Goal: Task Accomplishment & Management: Use online tool/utility

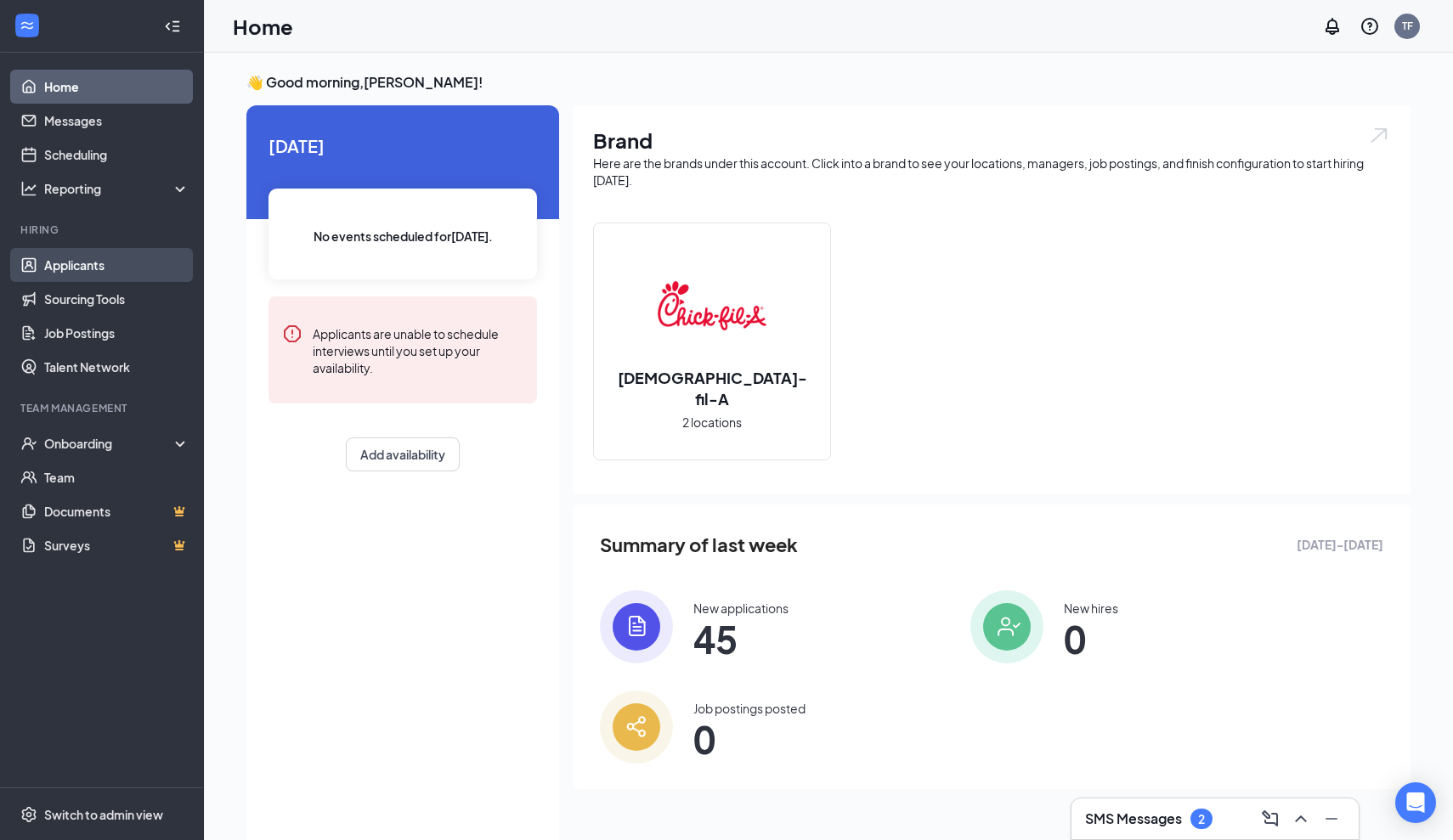
click at [108, 260] on link "Applicants" at bounding box center [116, 265] width 145 height 33
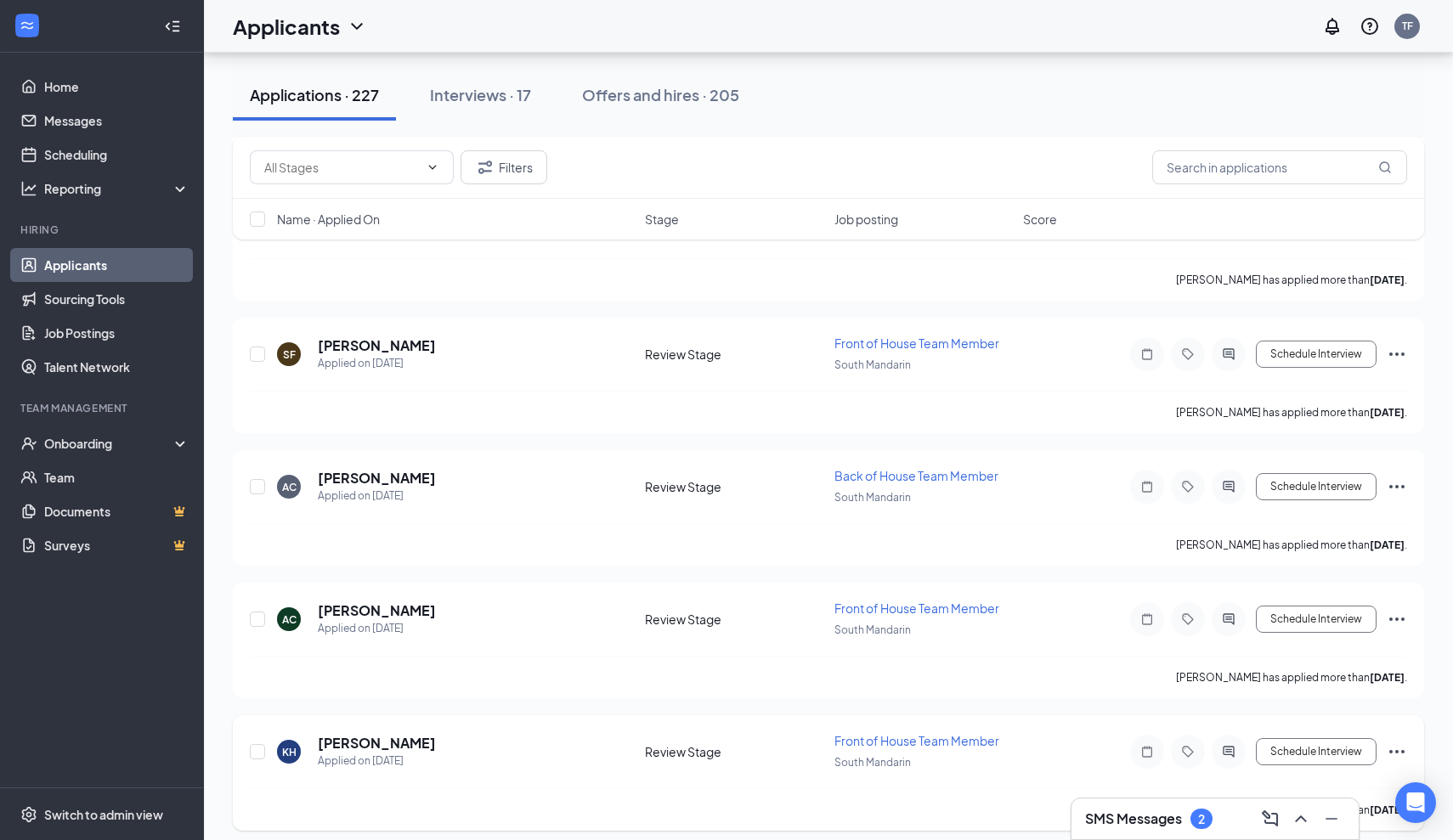
scroll to position [2775, 0]
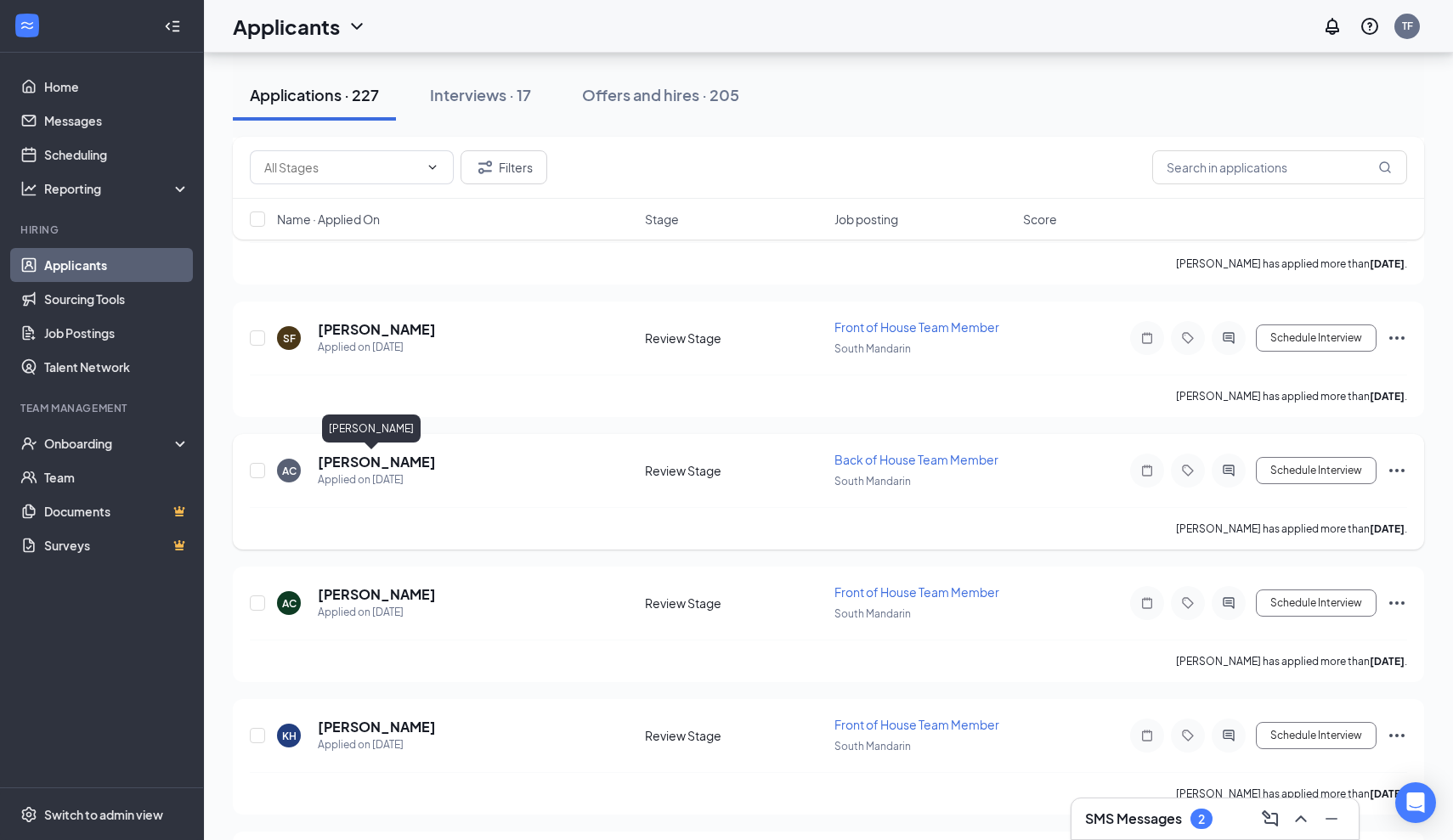
click at [357, 460] on h5 "[PERSON_NAME]" at bounding box center [377, 462] width 118 height 19
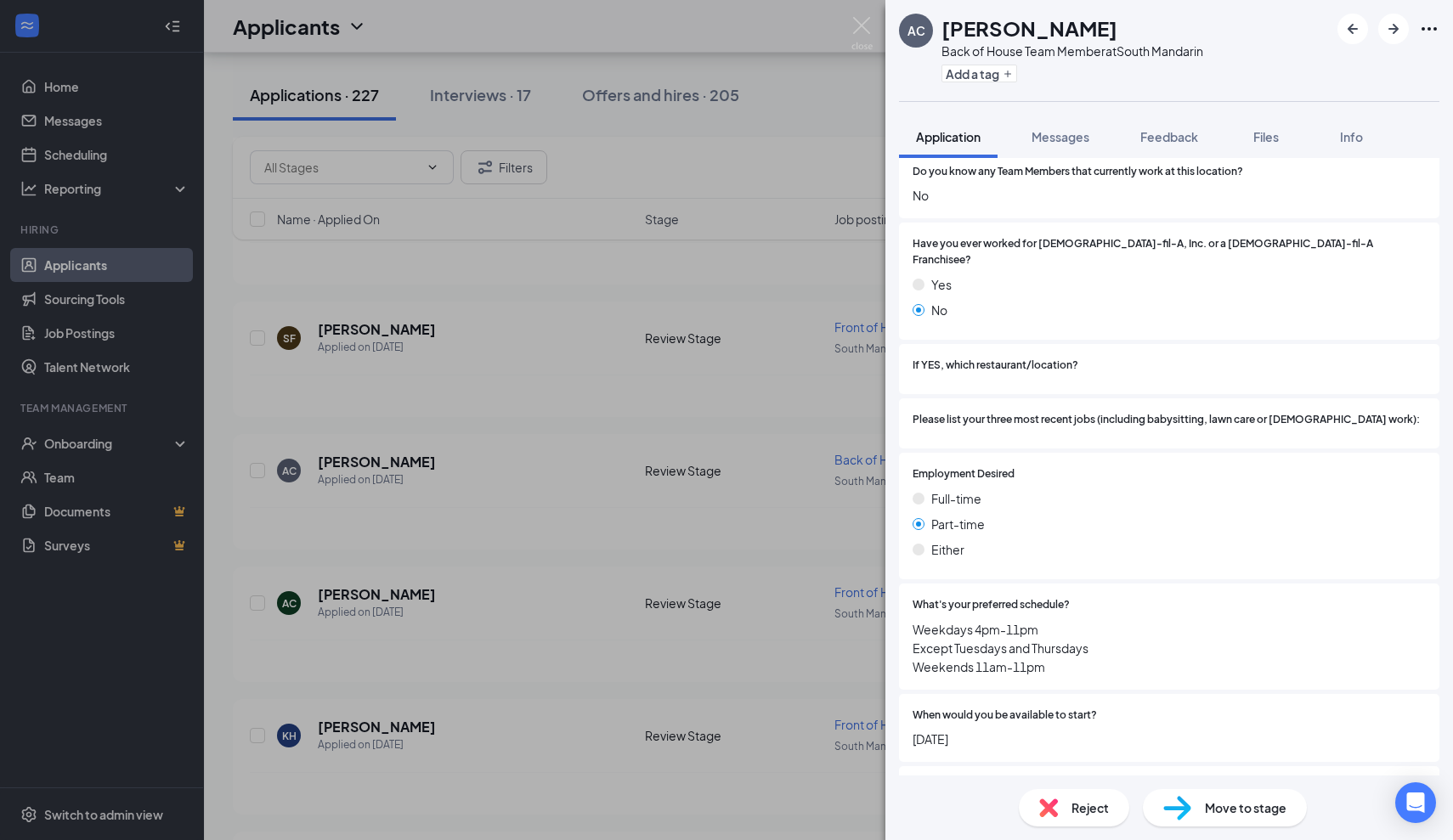
scroll to position [817, 0]
click at [863, 30] on img at bounding box center [862, 33] width 22 height 33
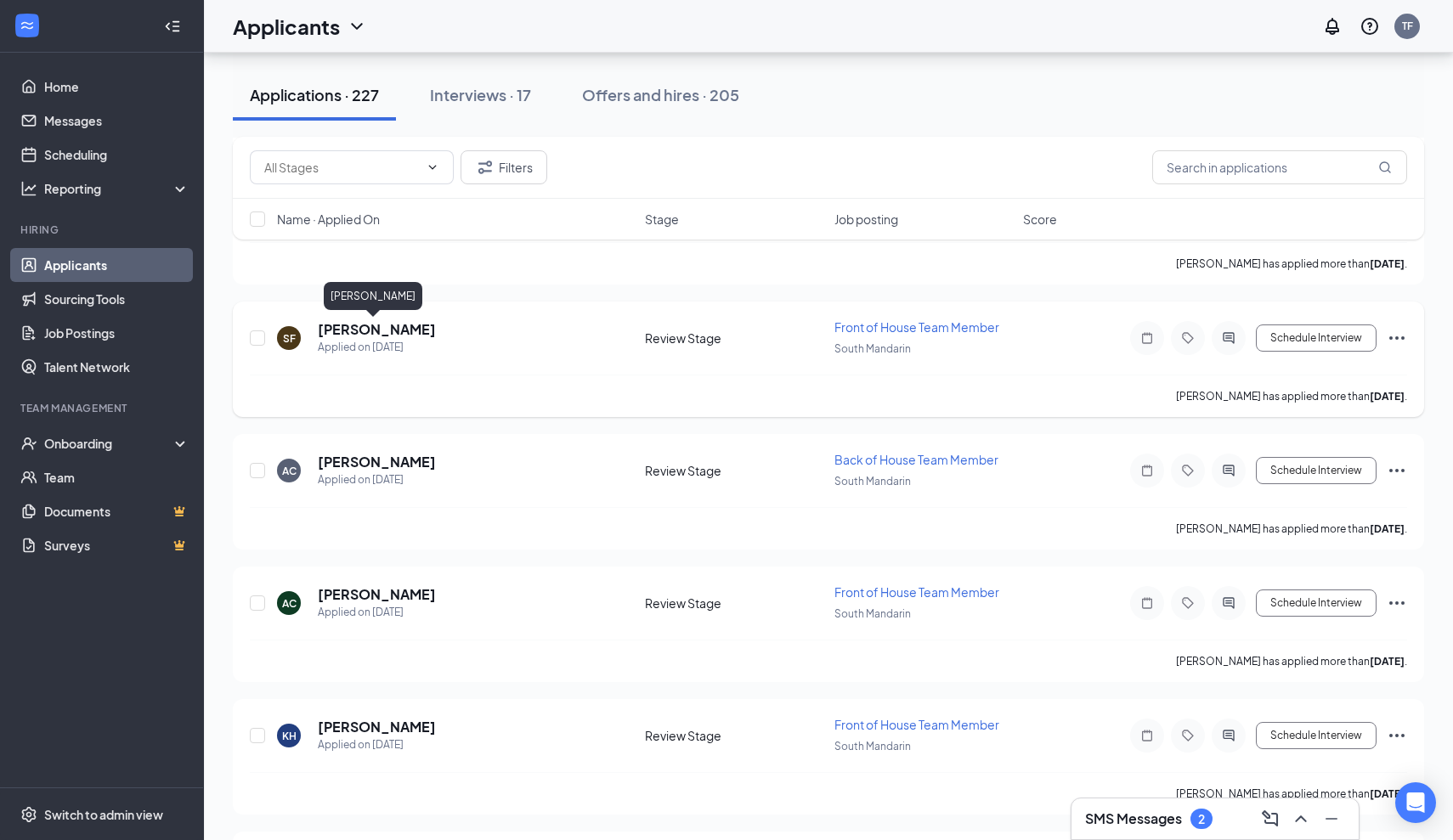
click at [362, 329] on h5 "[PERSON_NAME]" at bounding box center [377, 329] width 118 height 19
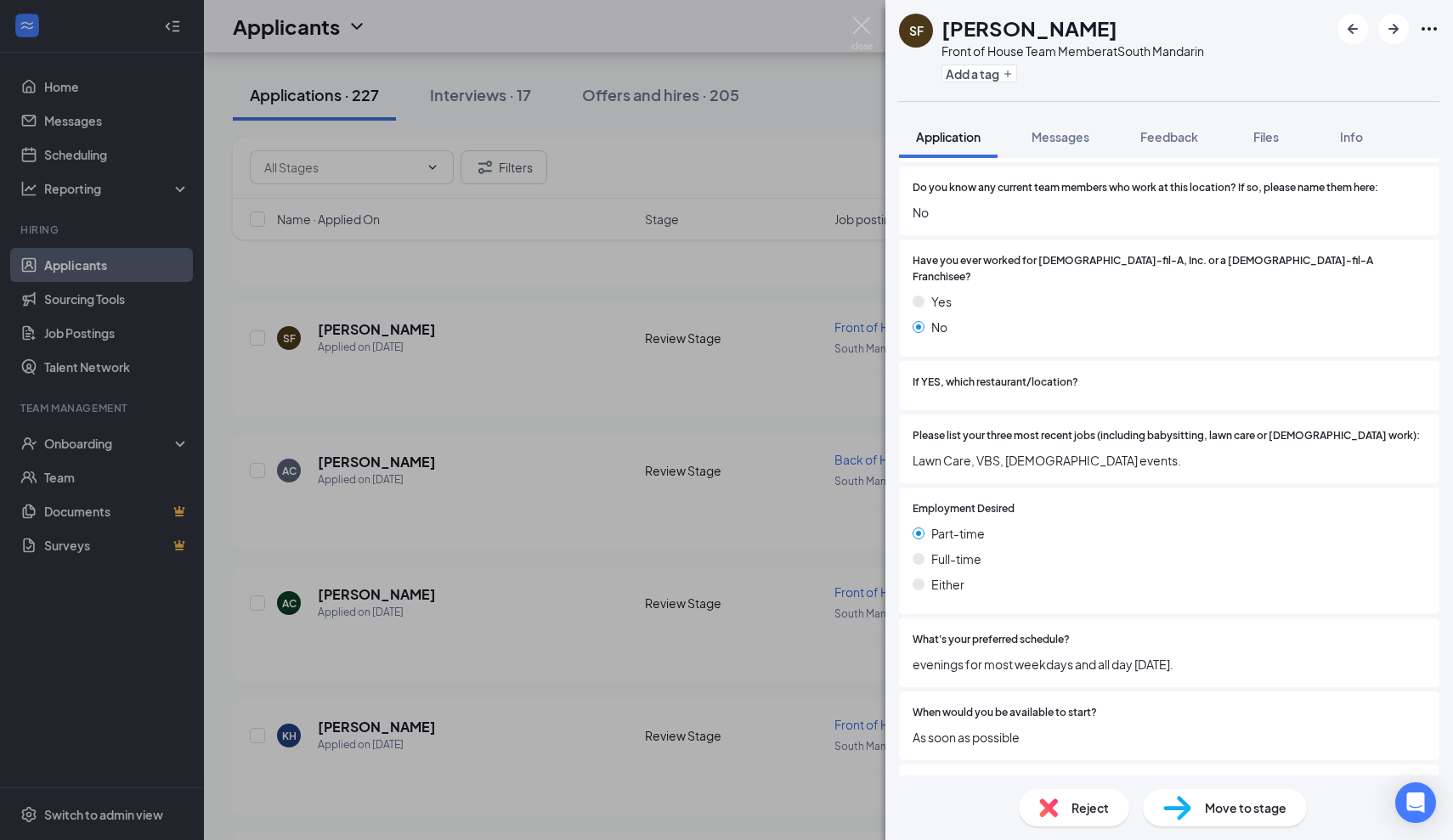
scroll to position [705, 0]
click at [861, 26] on img at bounding box center [862, 33] width 22 height 33
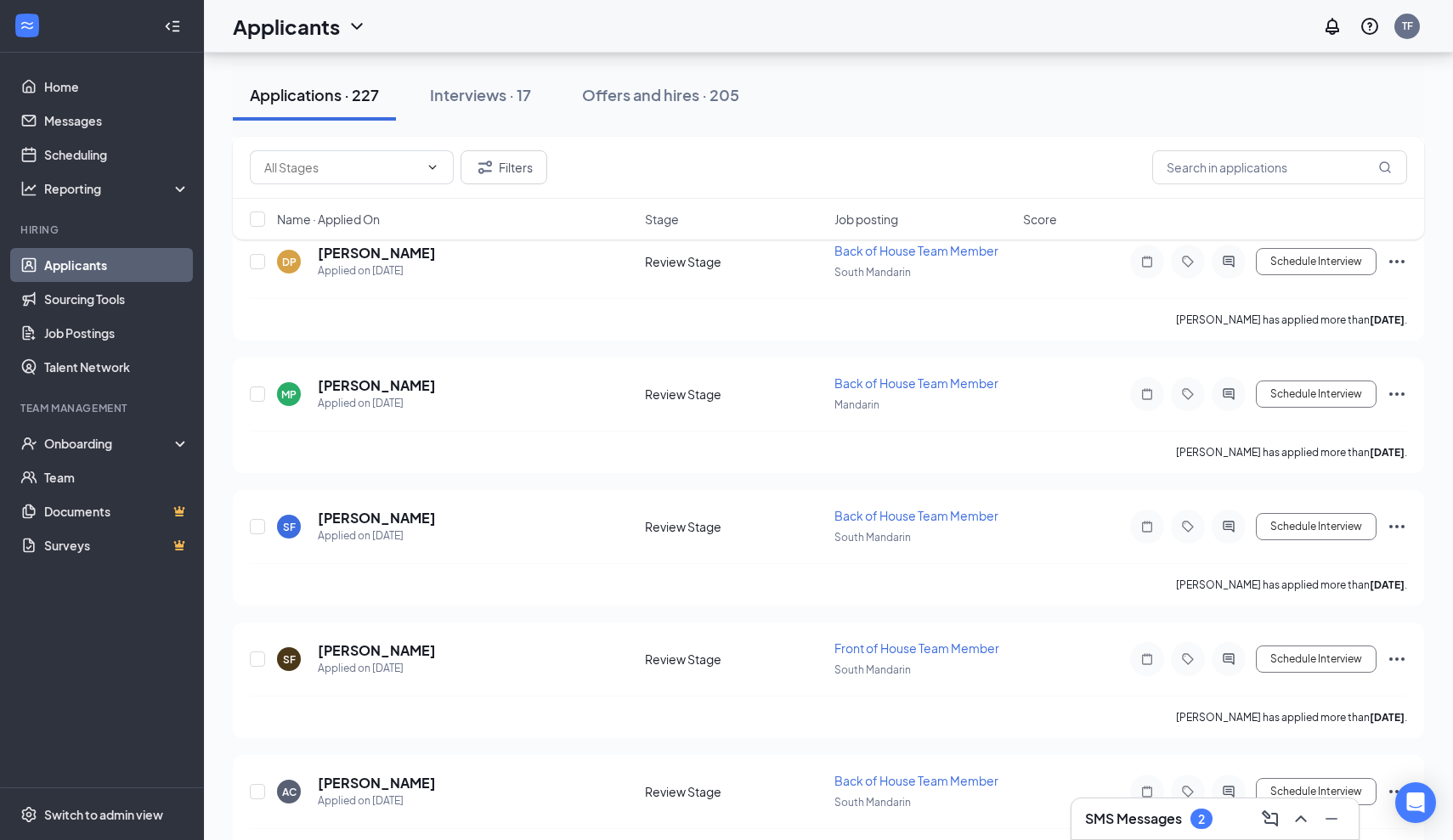
scroll to position [2453, 0]
click at [364, 385] on h5 "[PERSON_NAME]" at bounding box center [377, 387] width 118 height 19
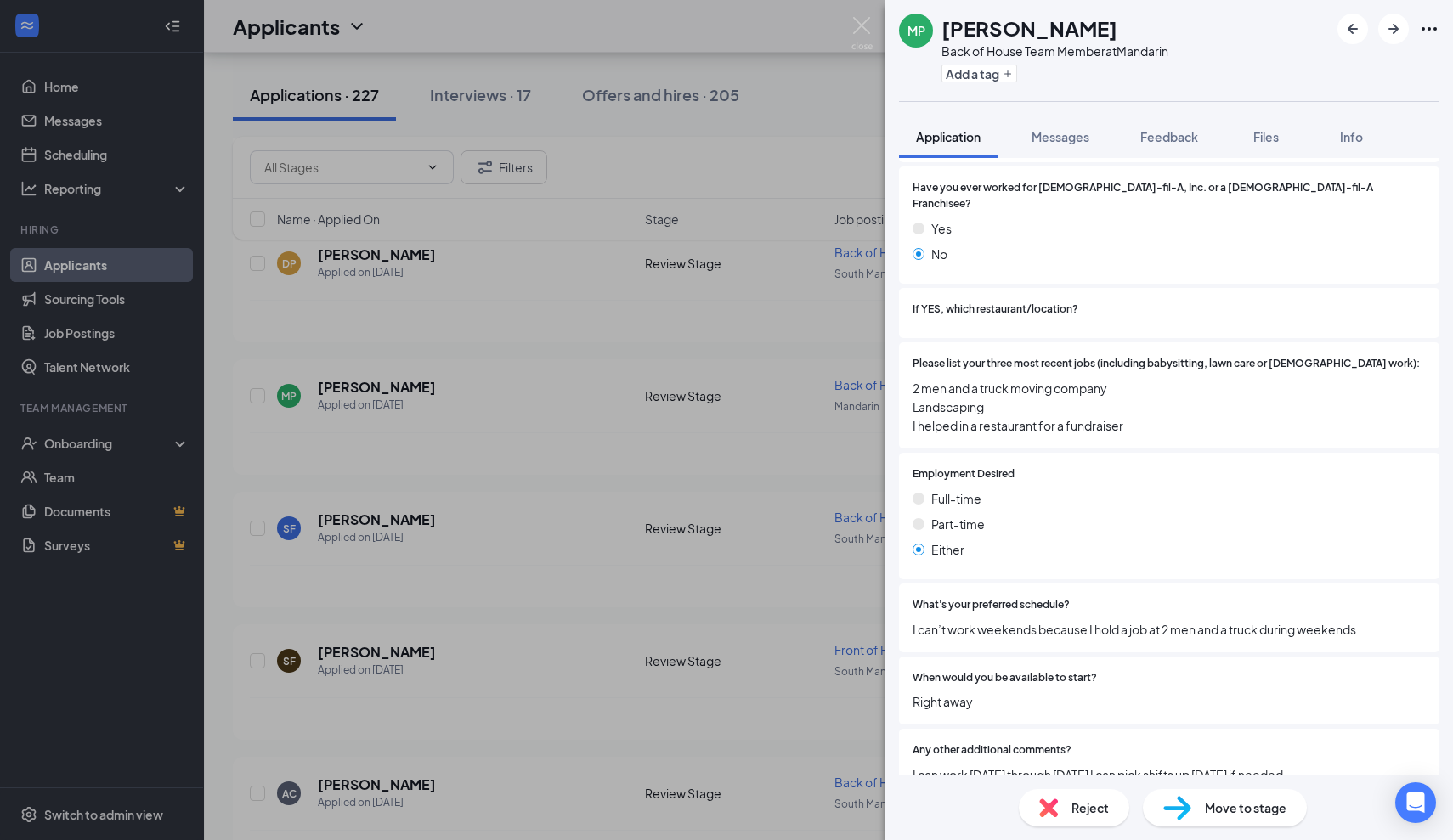
scroll to position [694, 0]
click at [858, 26] on img at bounding box center [862, 33] width 22 height 33
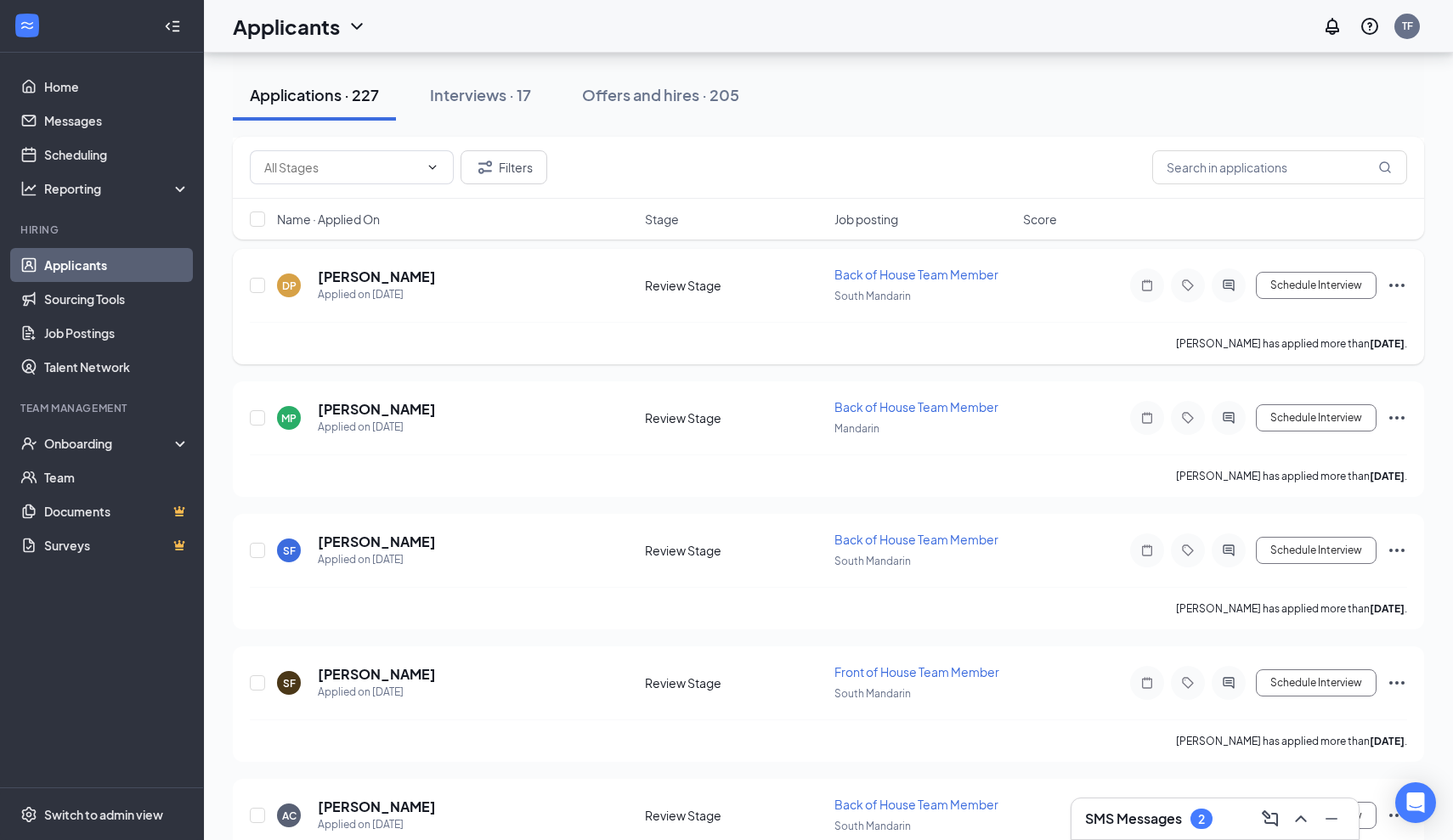
scroll to position [2426, 0]
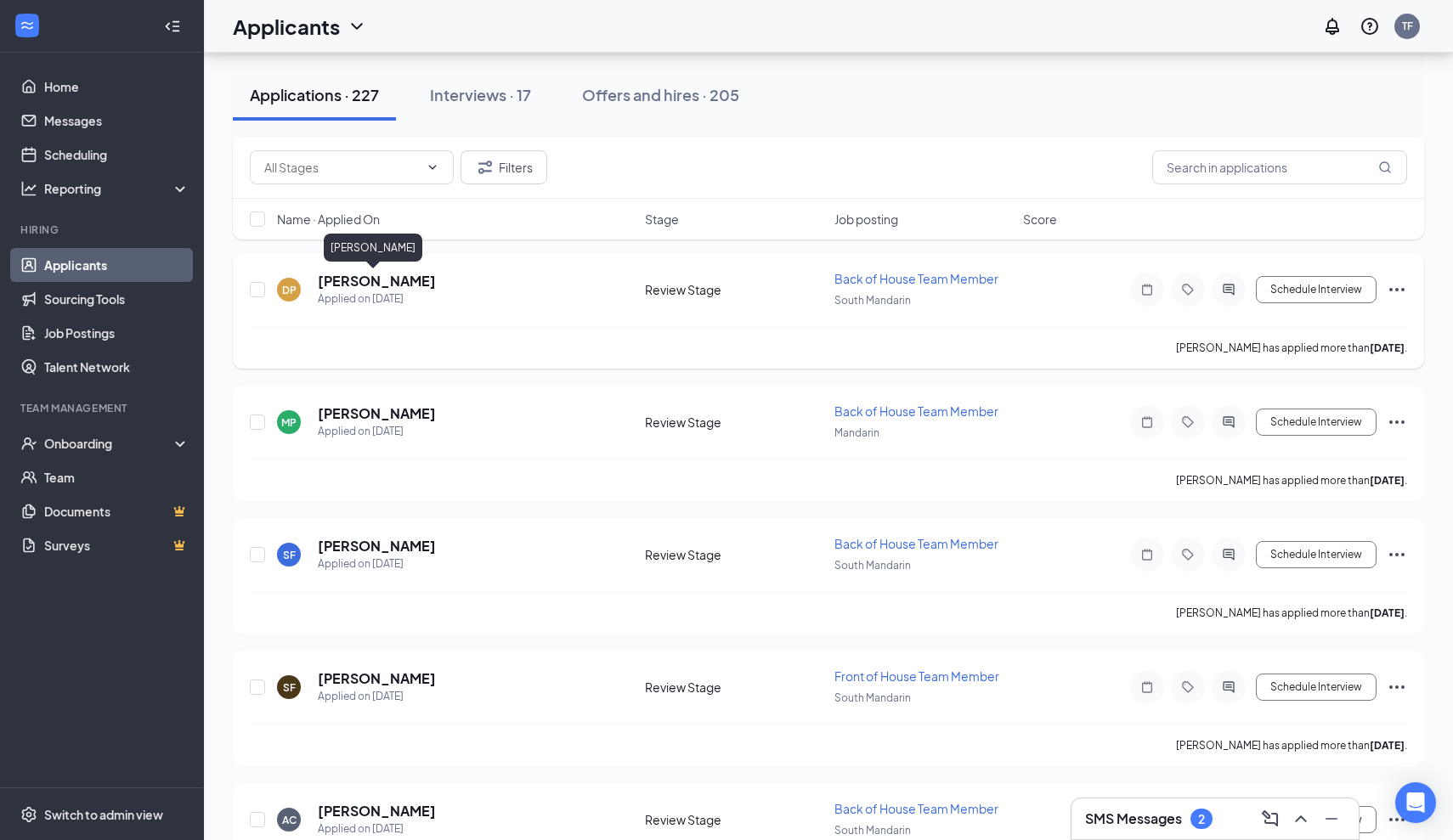
click at [404, 275] on h5 "[PERSON_NAME]" at bounding box center [377, 281] width 118 height 19
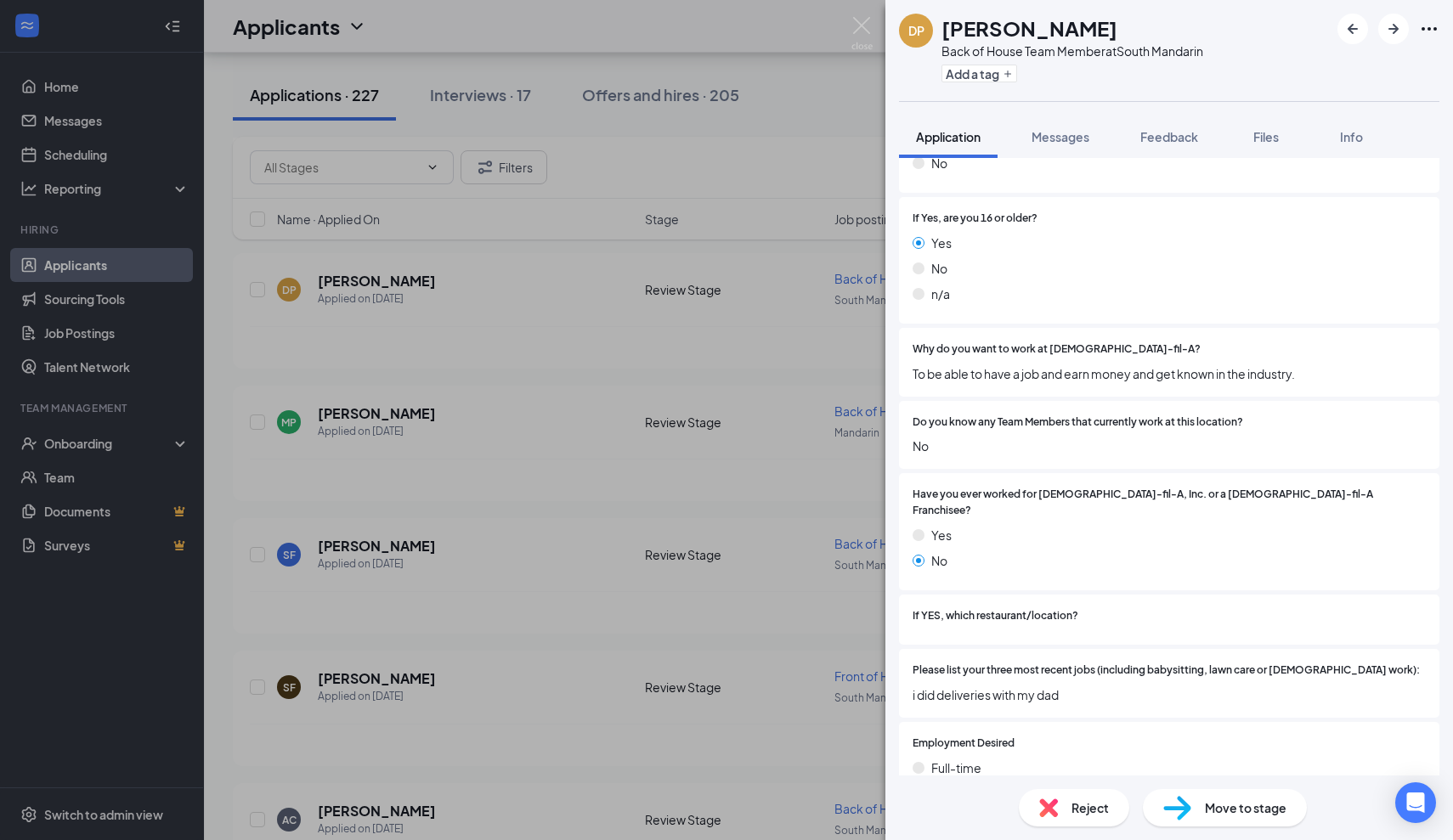
scroll to position [386, 0]
click at [864, 9] on div "DP DeJuan Palmer Back of House Team Member at South Mandarin Add a tag Applicat…" at bounding box center [726, 420] width 1453 height 840
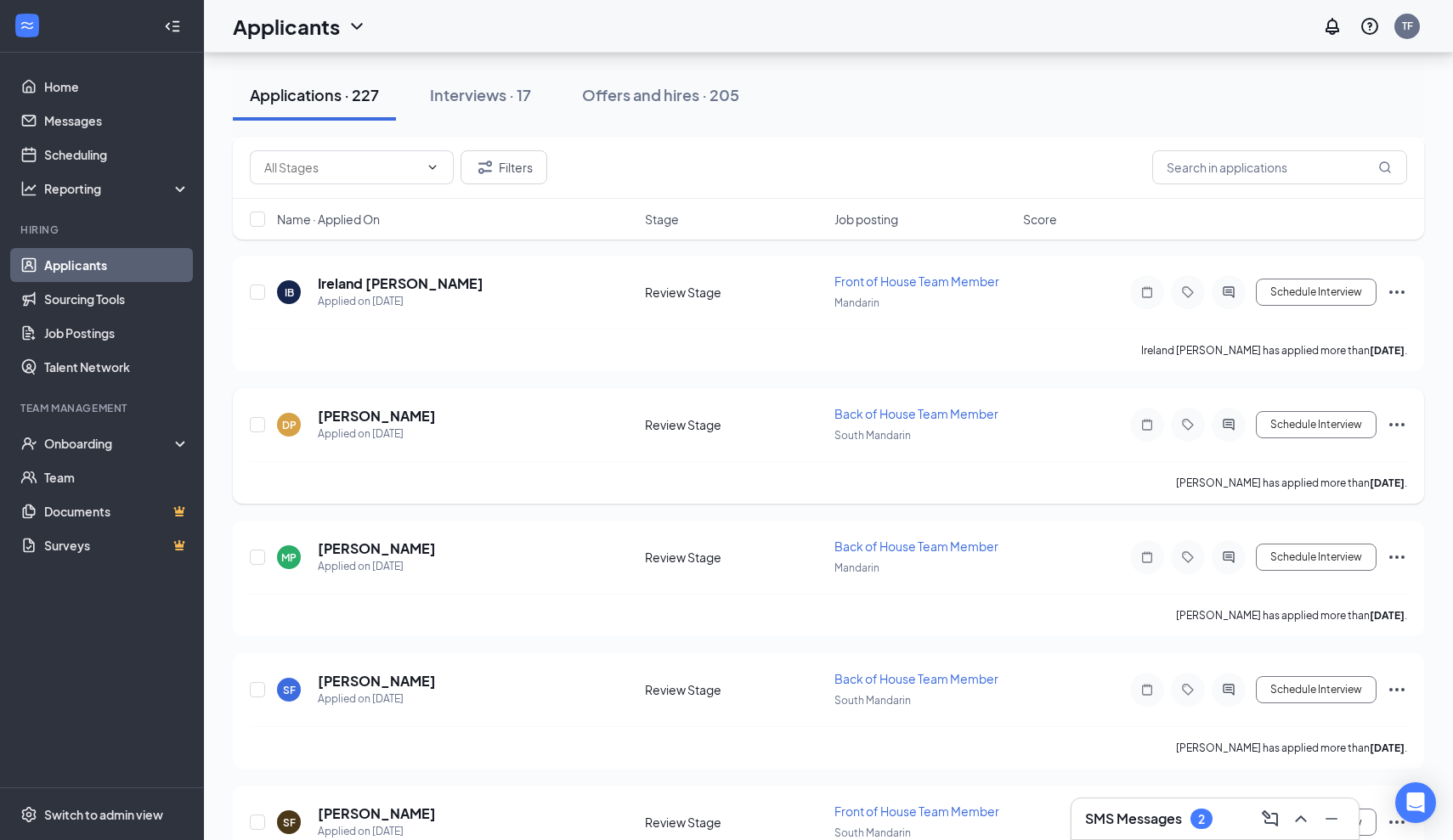
scroll to position [2272, 0]
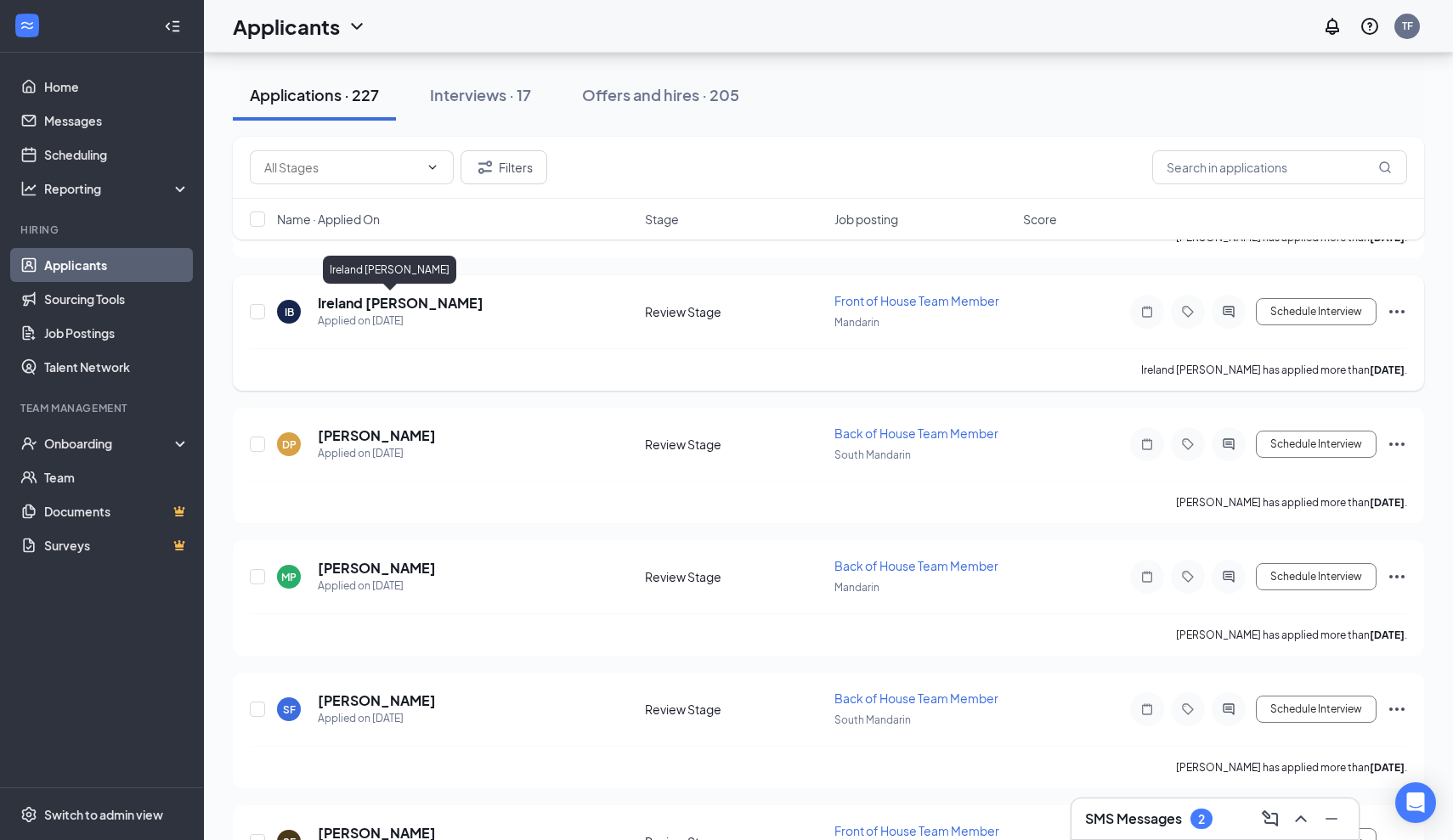
click at [371, 311] on h5 "Ireland [PERSON_NAME]" at bounding box center [401, 302] width 165 height 19
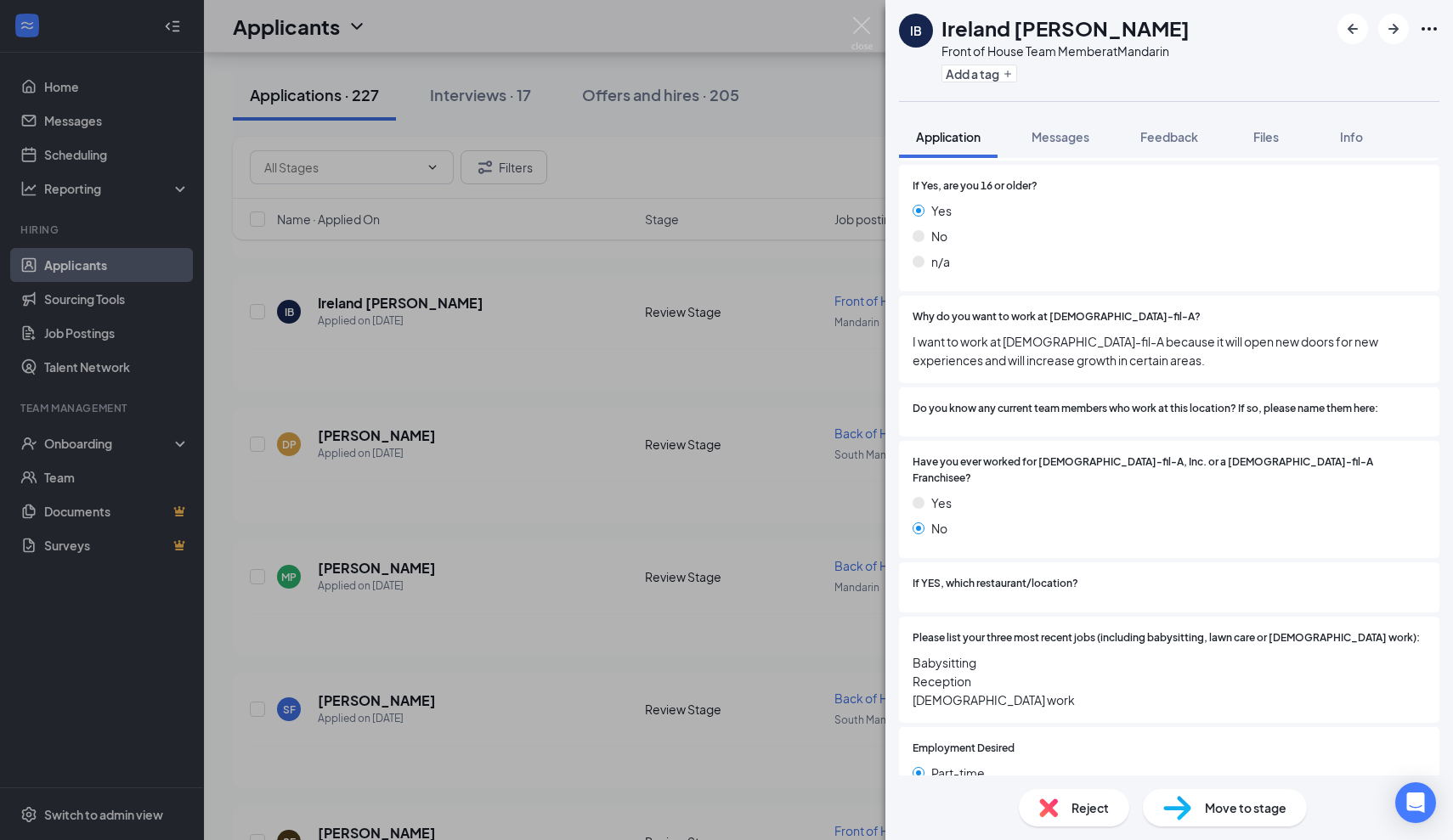
scroll to position [396, 0]
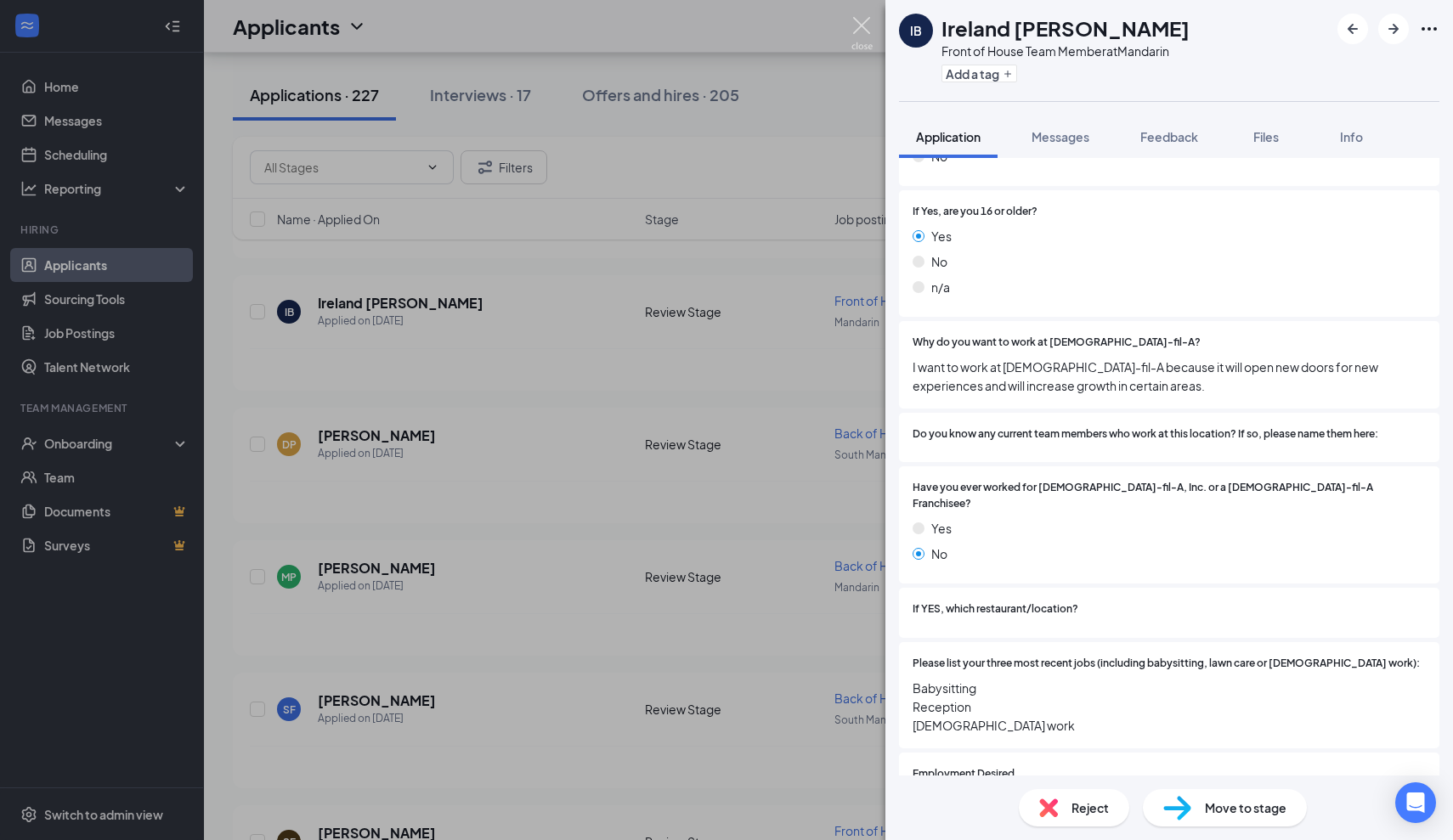
click at [868, 22] on img at bounding box center [862, 33] width 22 height 33
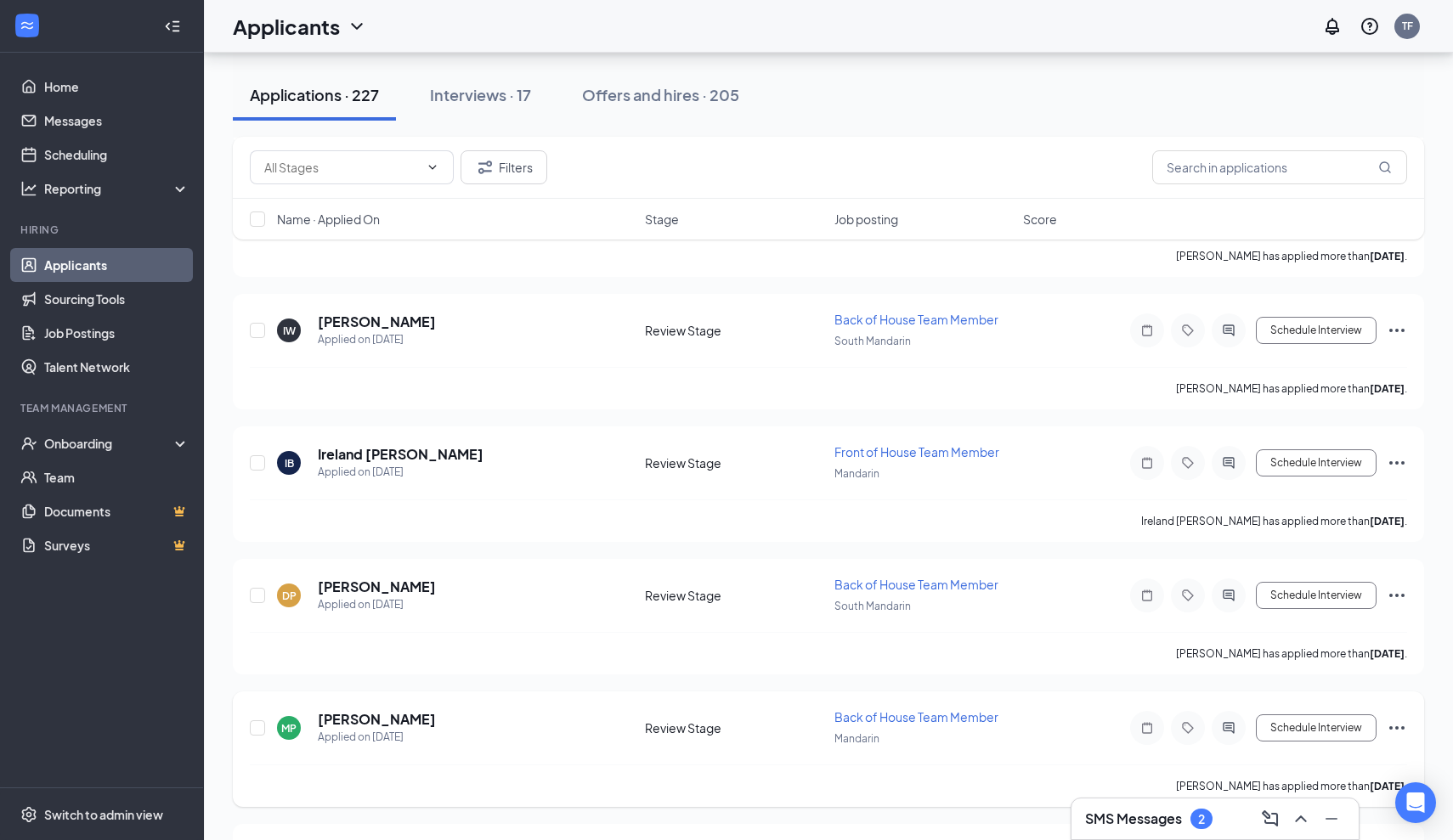
scroll to position [2115, 0]
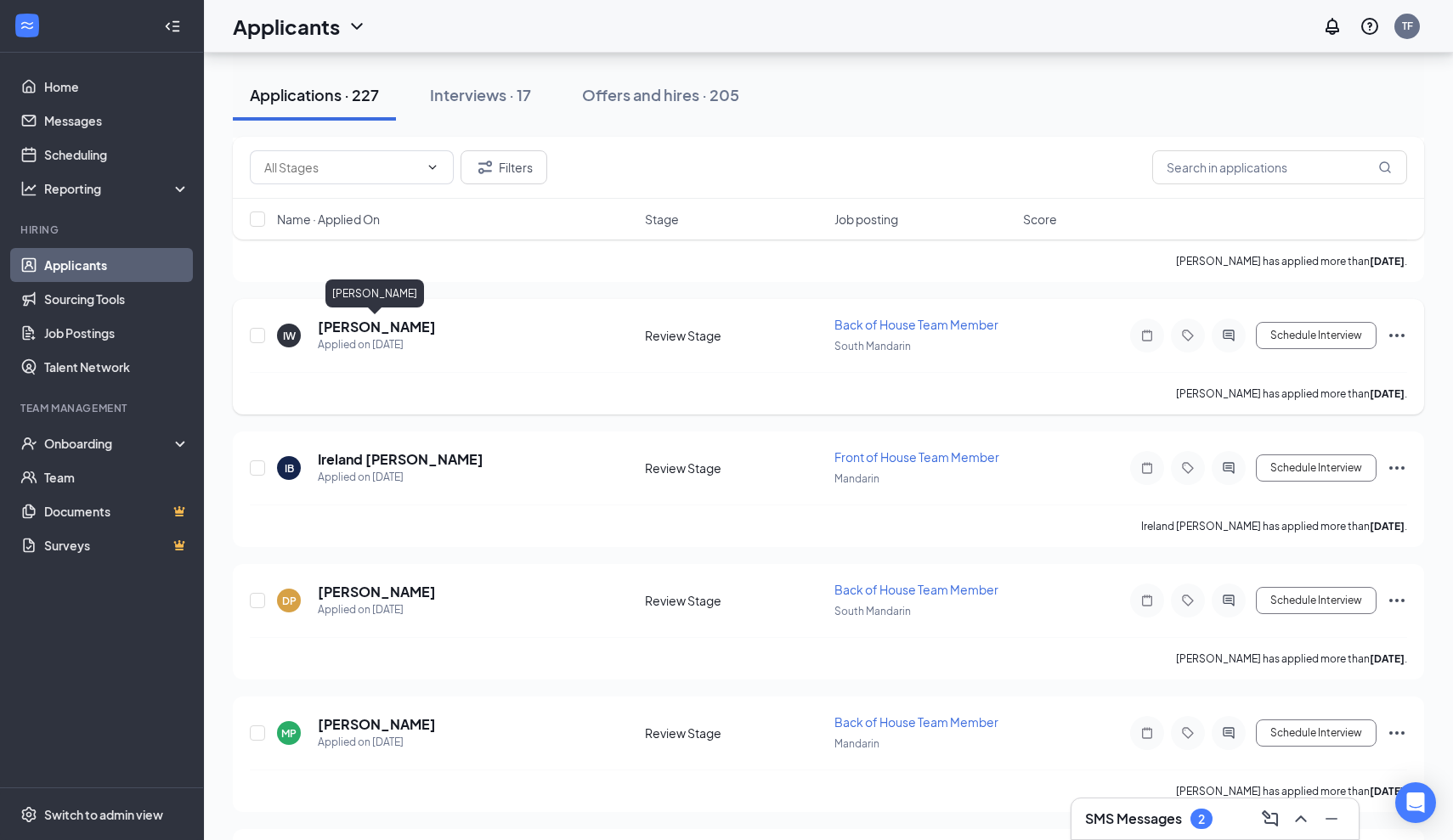
click at [357, 330] on h5 "[PERSON_NAME]" at bounding box center [377, 327] width 118 height 19
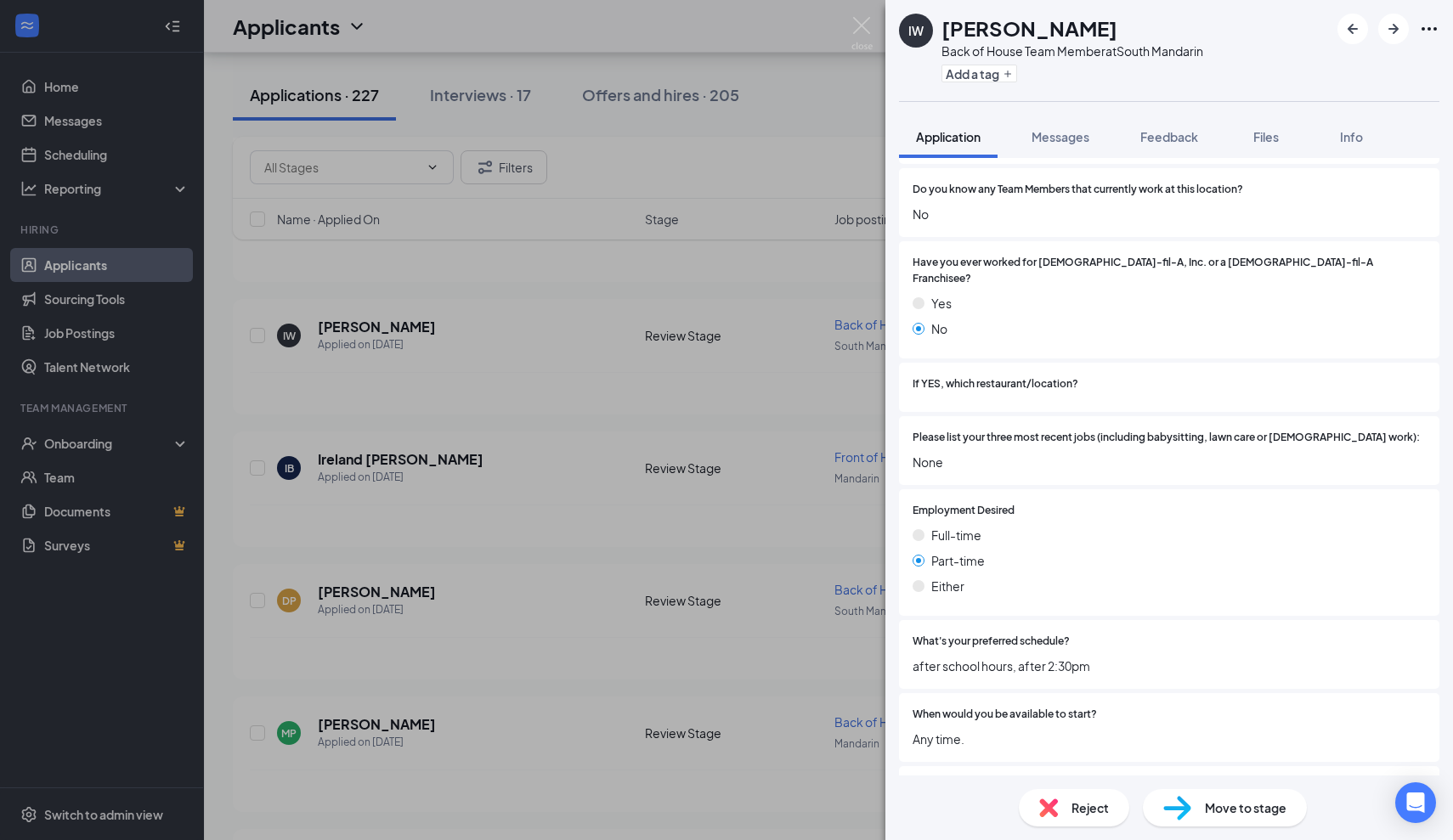
scroll to position [657, 0]
click at [859, 28] on img at bounding box center [862, 33] width 22 height 33
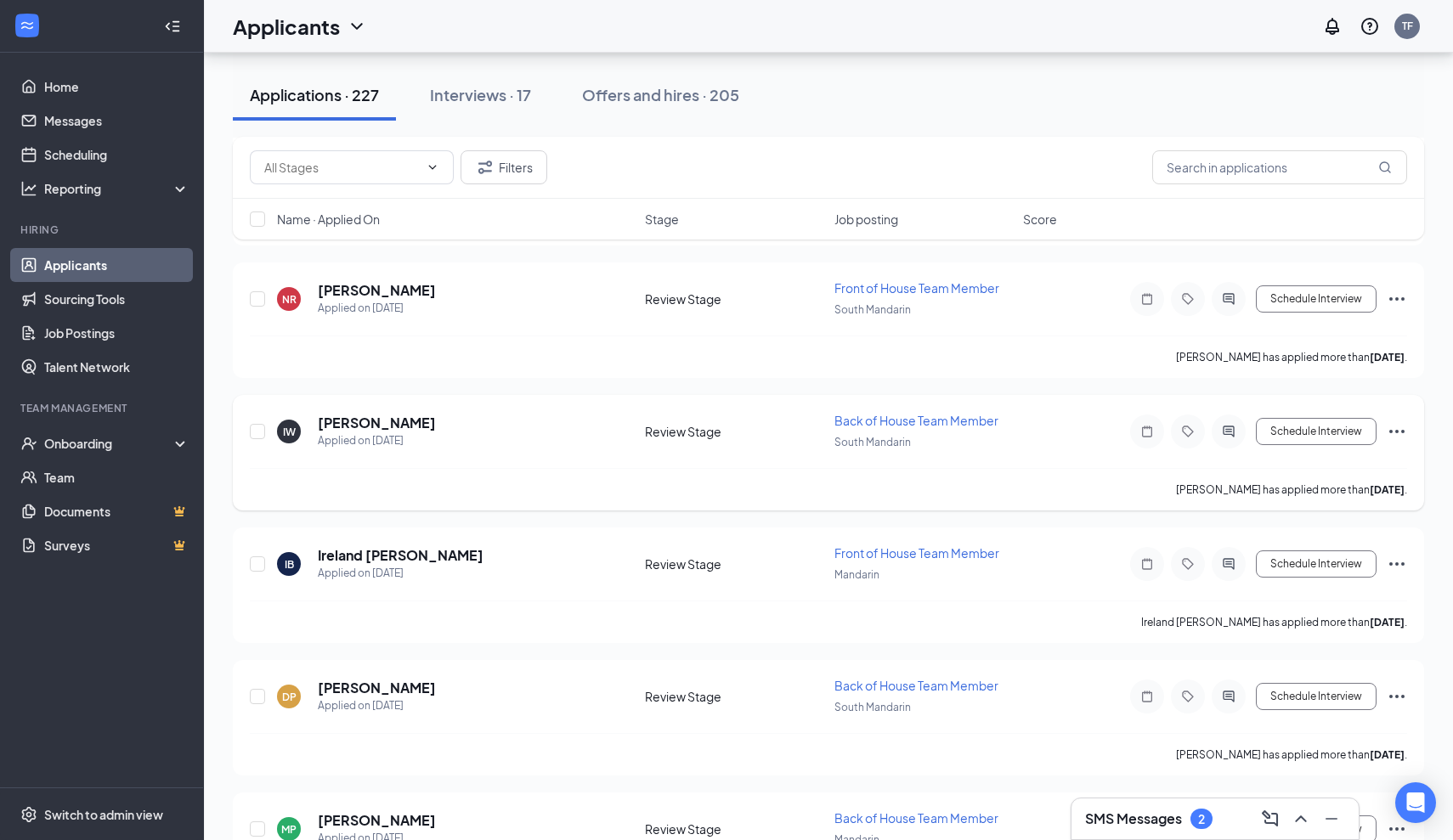
scroll to position [2020, 0]
click at [367, 295] on h5 "[PERSON_NAME]" at bounding box center [377, 290] width 118 height 19
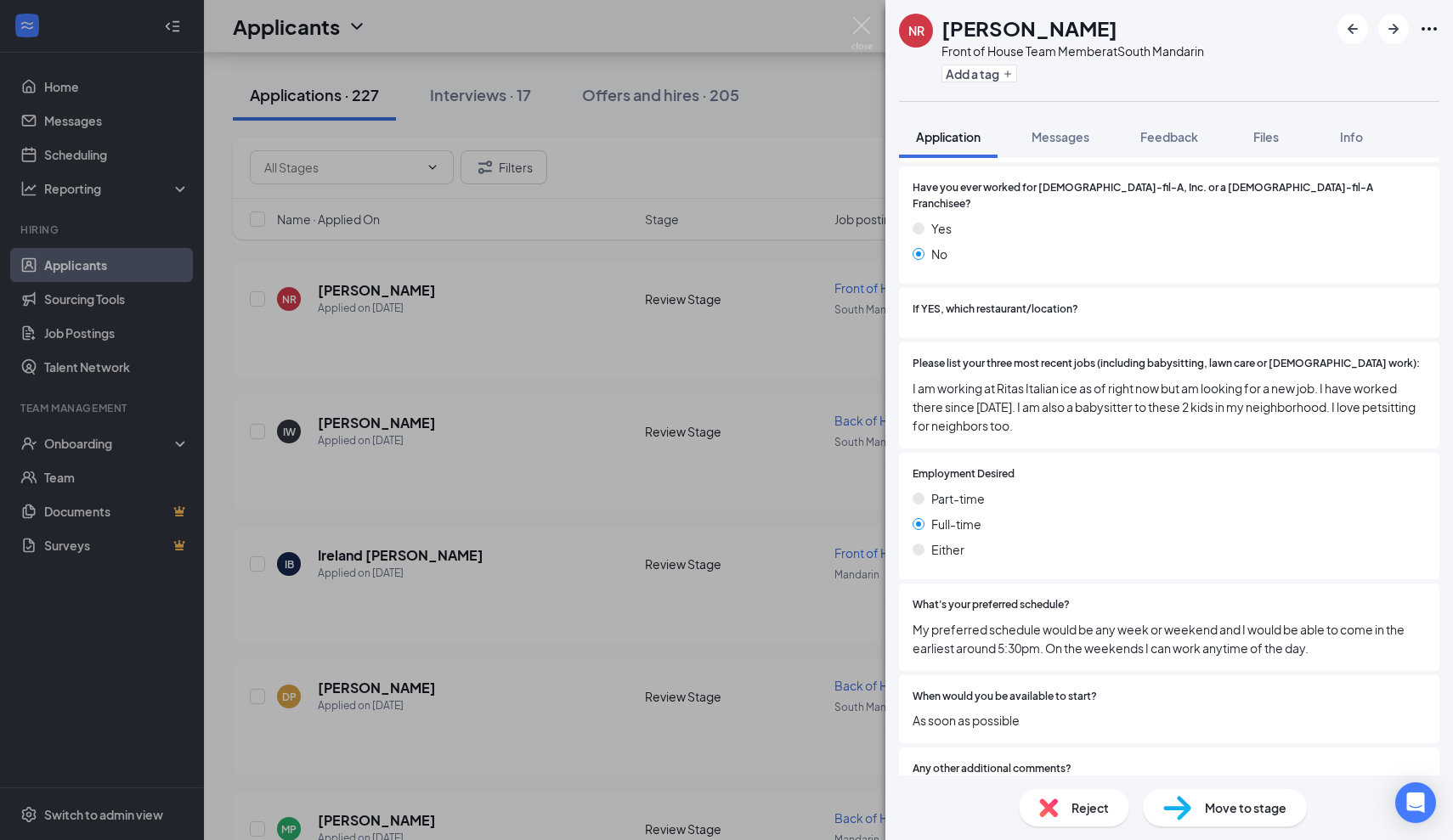
scroll to position [713, 0]
click at [854, 31] on img at bounding box center [862, 33] width 22 height 33
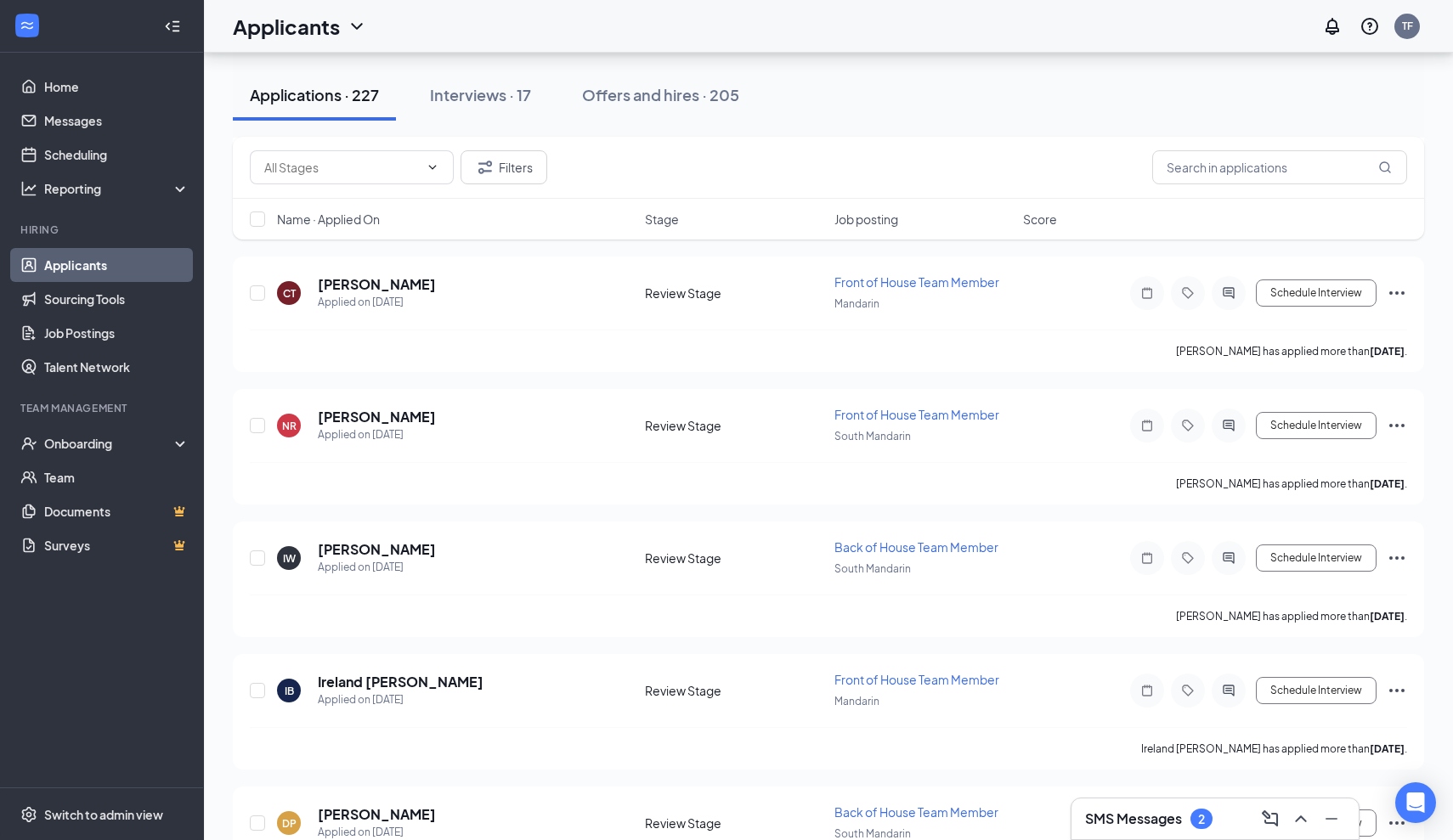
scroll to position [1894, 0]
click at [417, 287] on h5 "[PERSON_NAME]" at bounding box center [377, 284] width 118 height 19
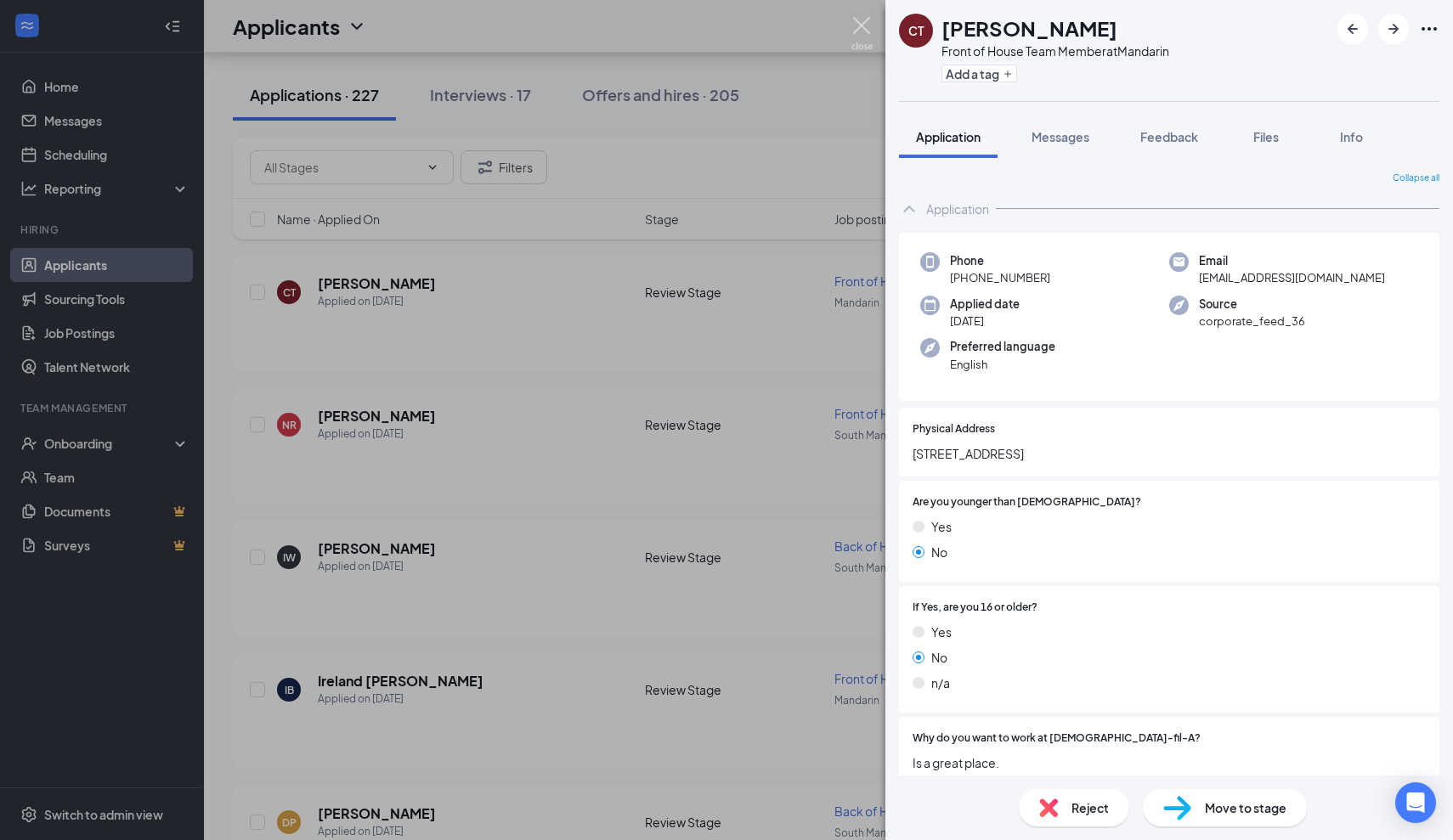
click at [862, 28] on img at bounding box center [862, 33] width 22 height 33
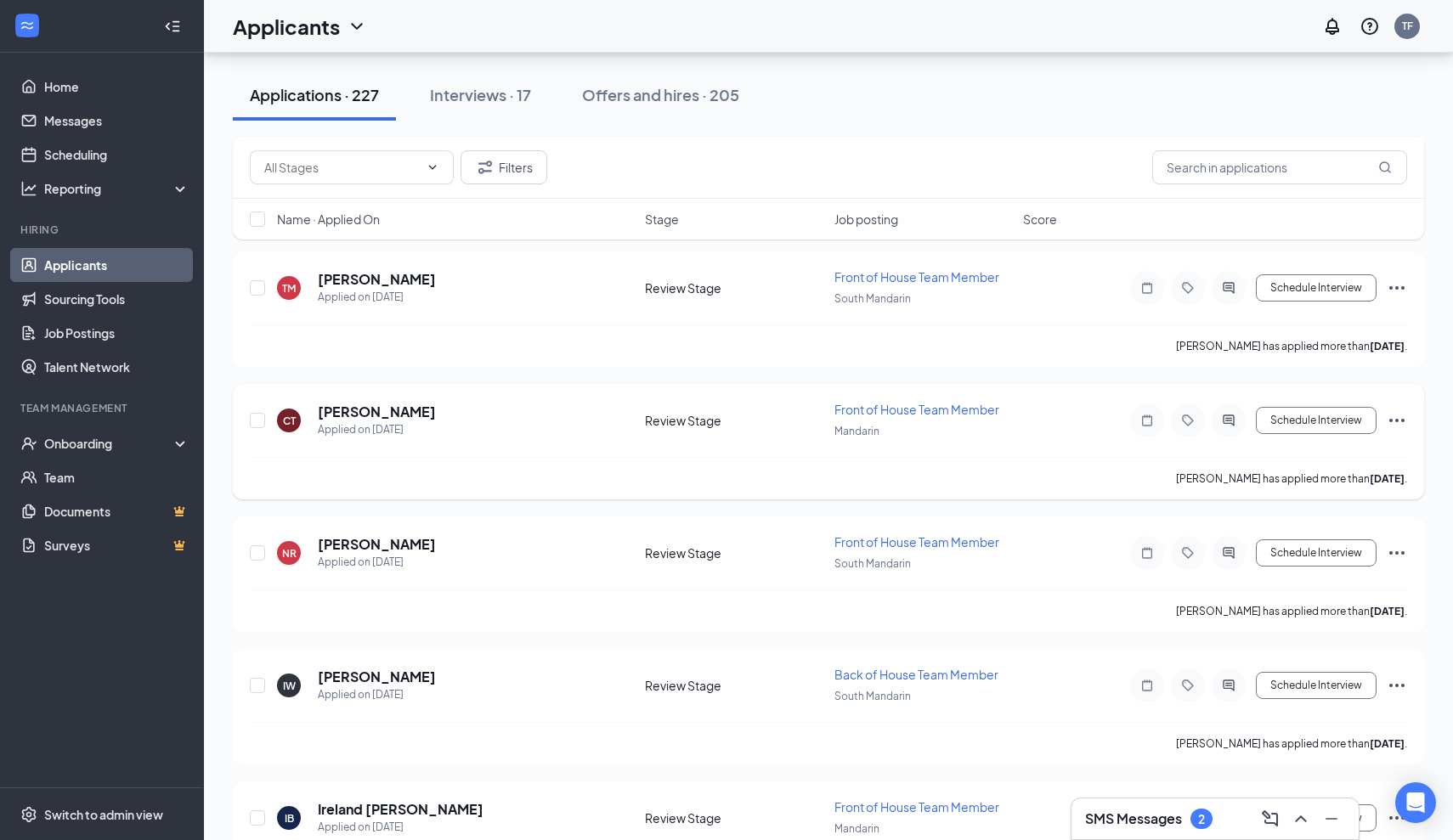
scroll to position [1754, 0]
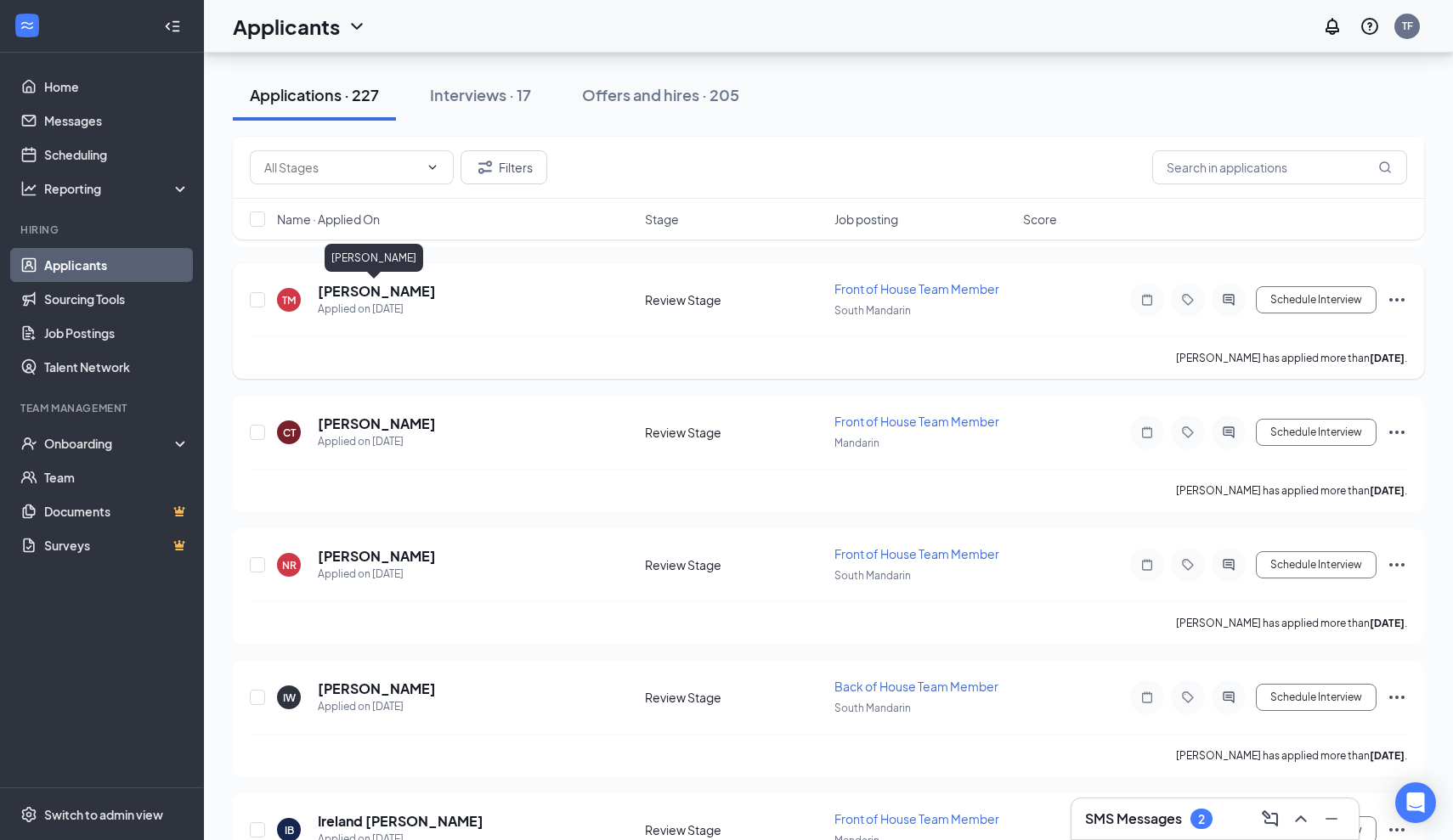
click at [343, 292] on h5 "[PERSON_NAME]" at bounding box center [377, 291] width 118 height 19
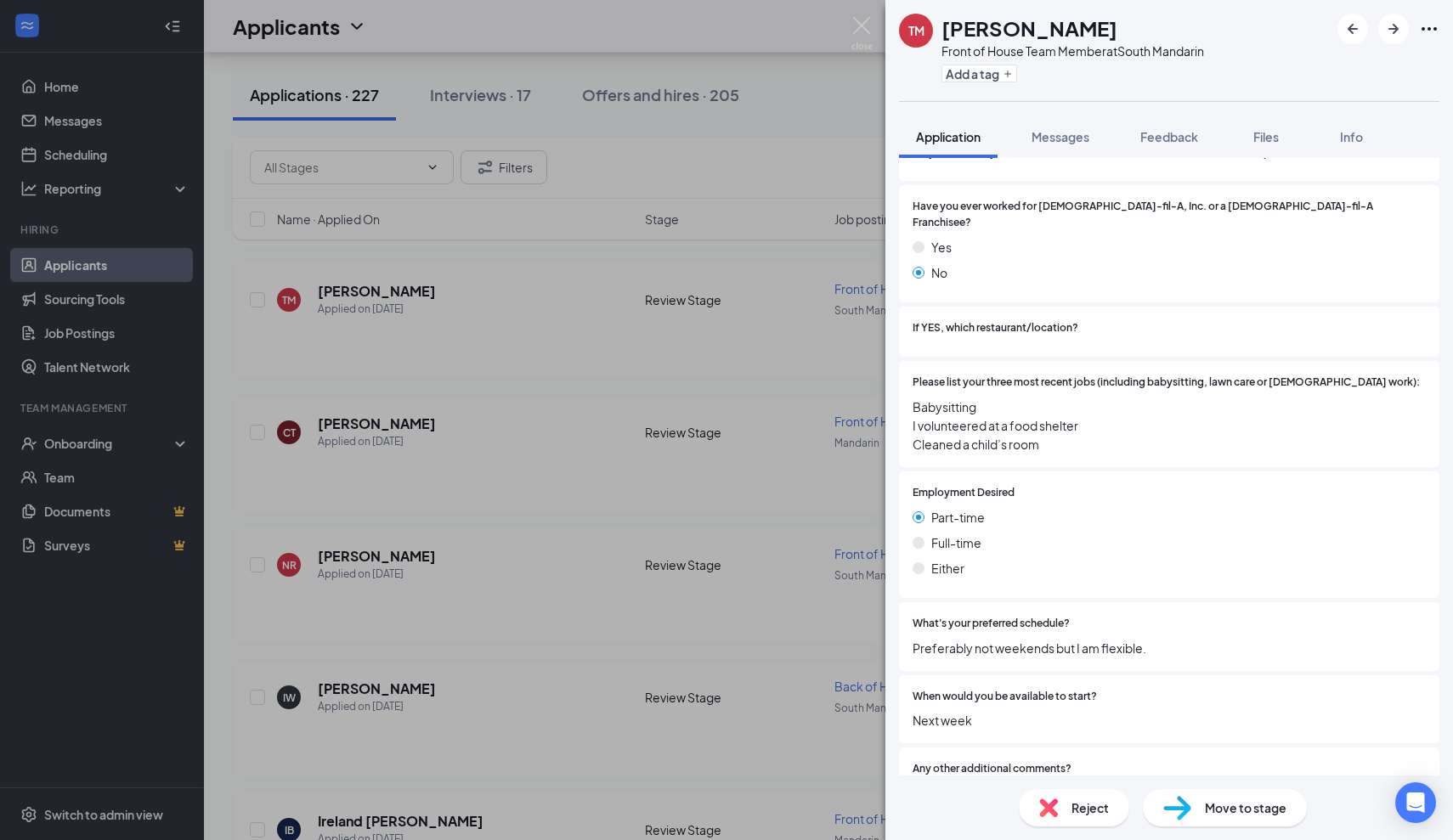
scroll to position [705, 0]
click at [866, 29] on img at bounding box center [862, 33] width 22 height 33
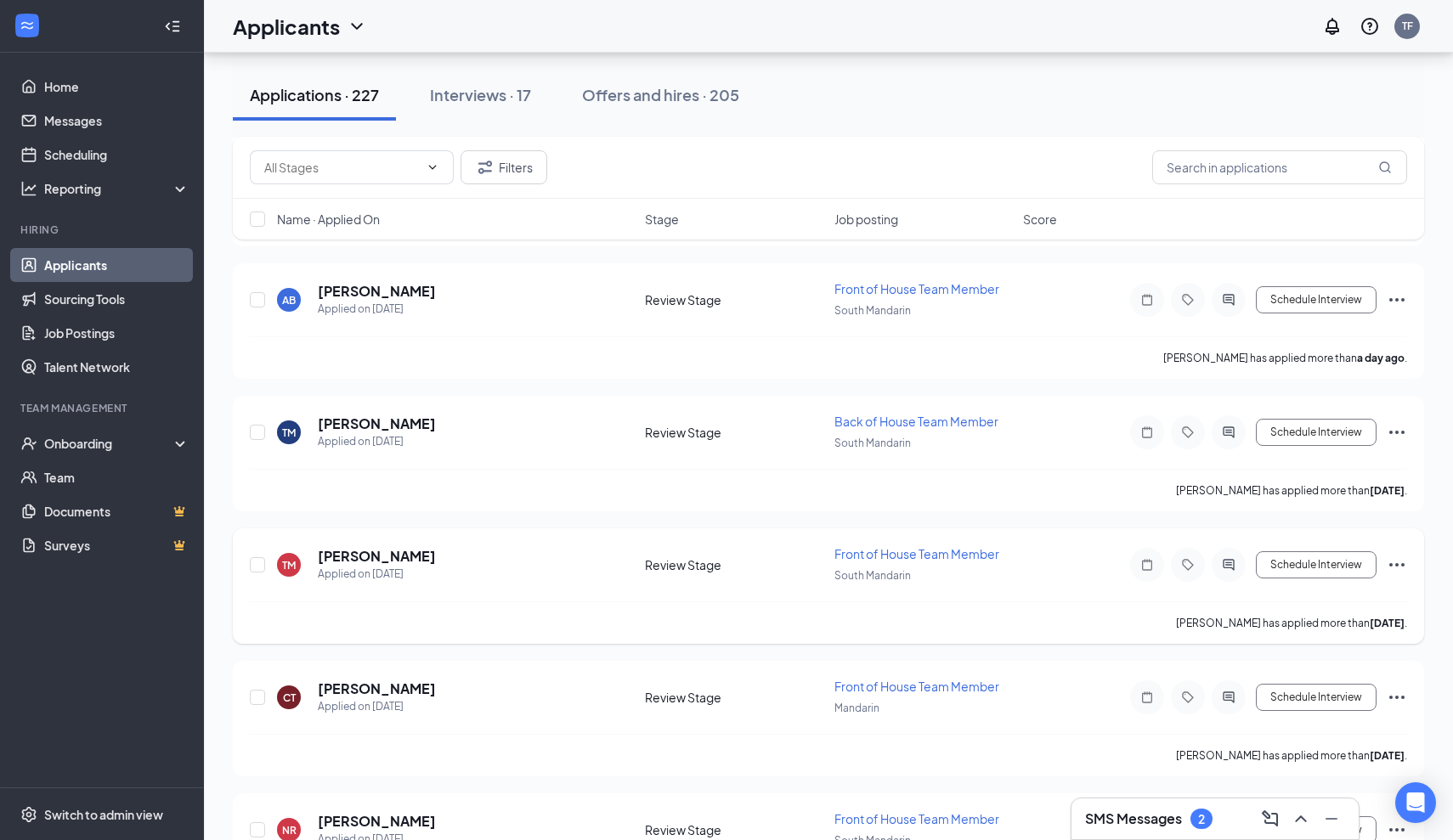
scroll to position [1486, 0]
click at [363, 291] on h5 "[PERSON_NAME]" at bounding box center [377, 293] width 118 height 19
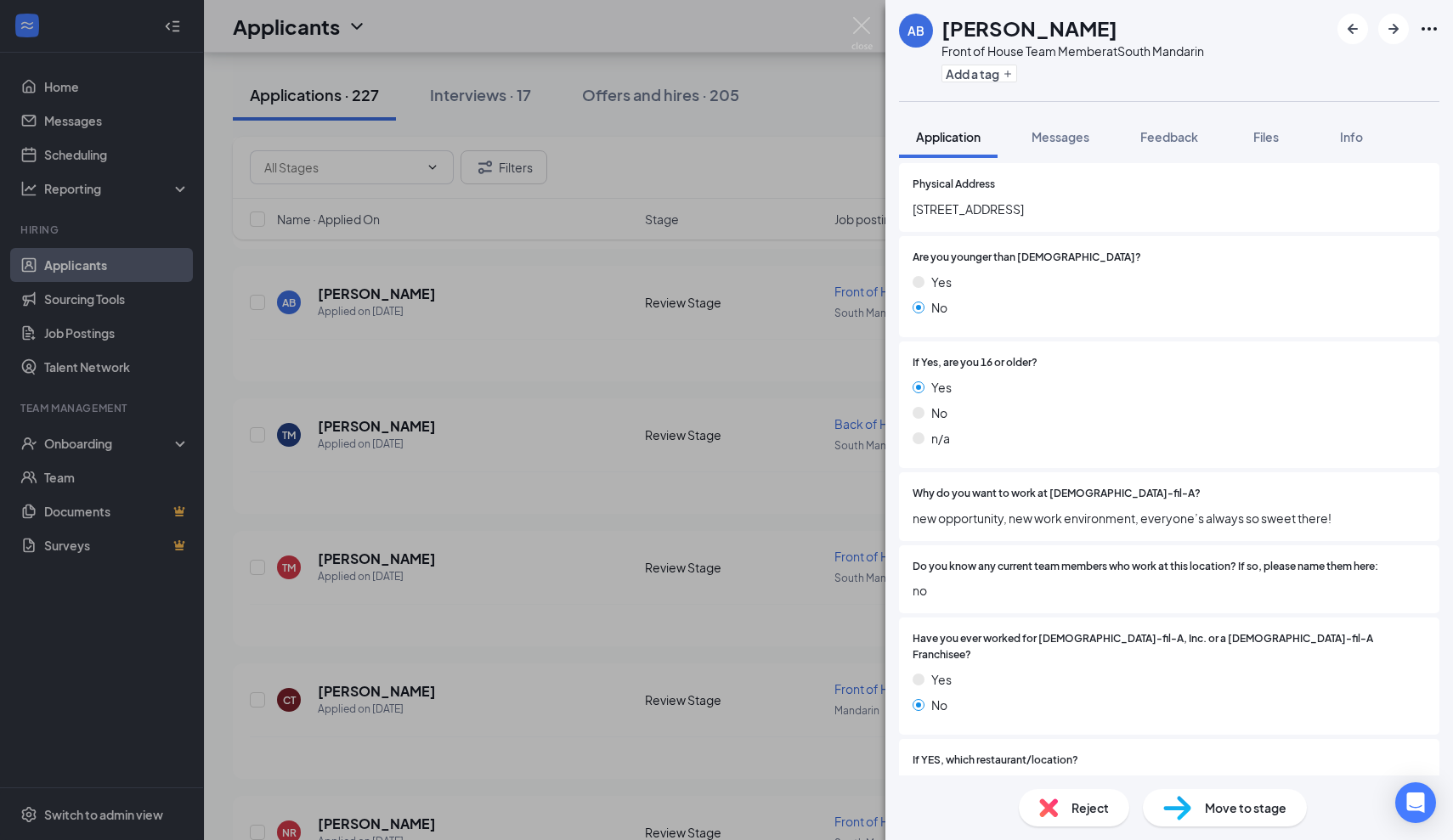
scroll to position [243, 0]
click at [867, 25] on img at bounding box center [862, 33] width 22 height 33
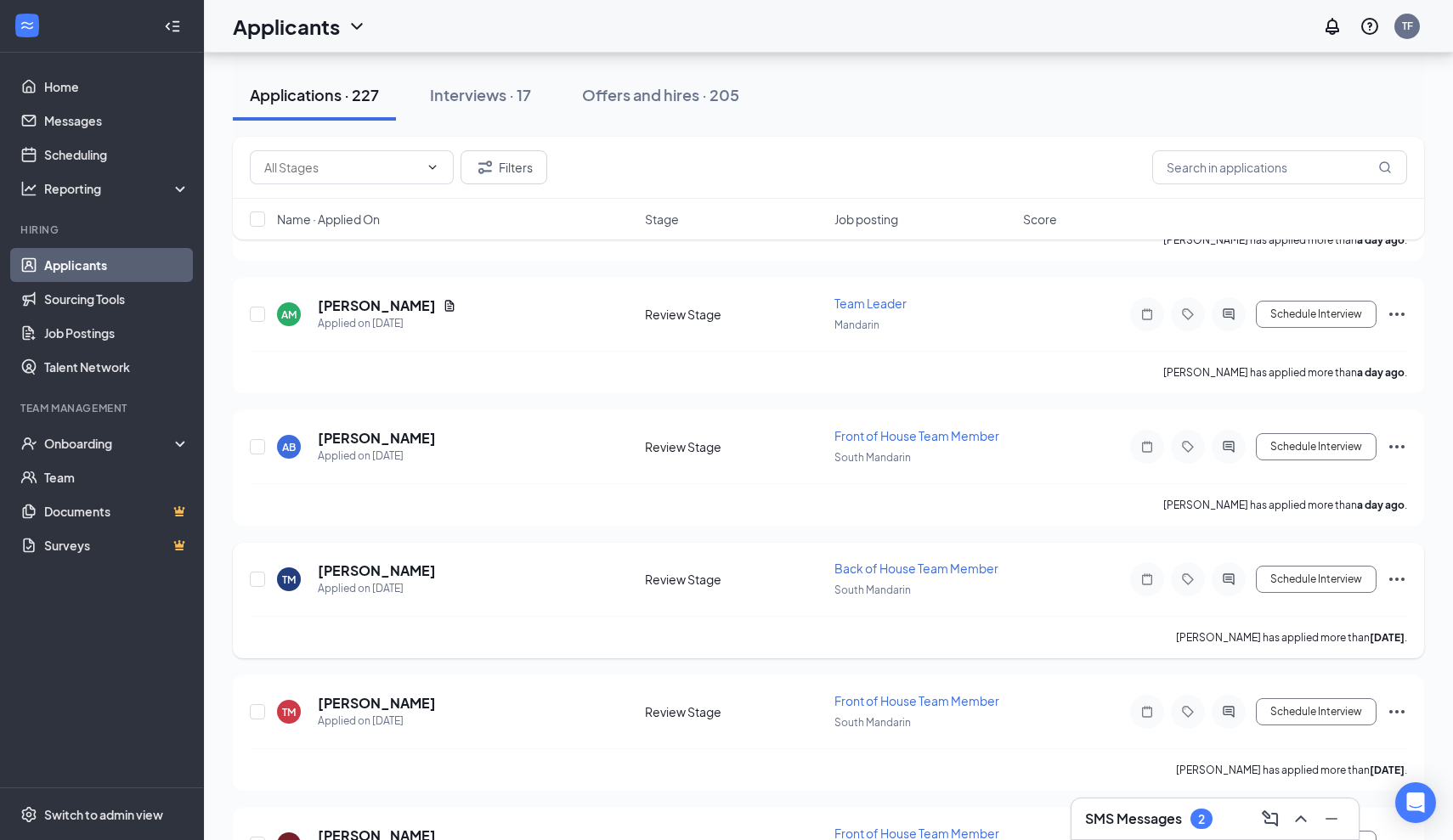
scroll to position [1350, 0]
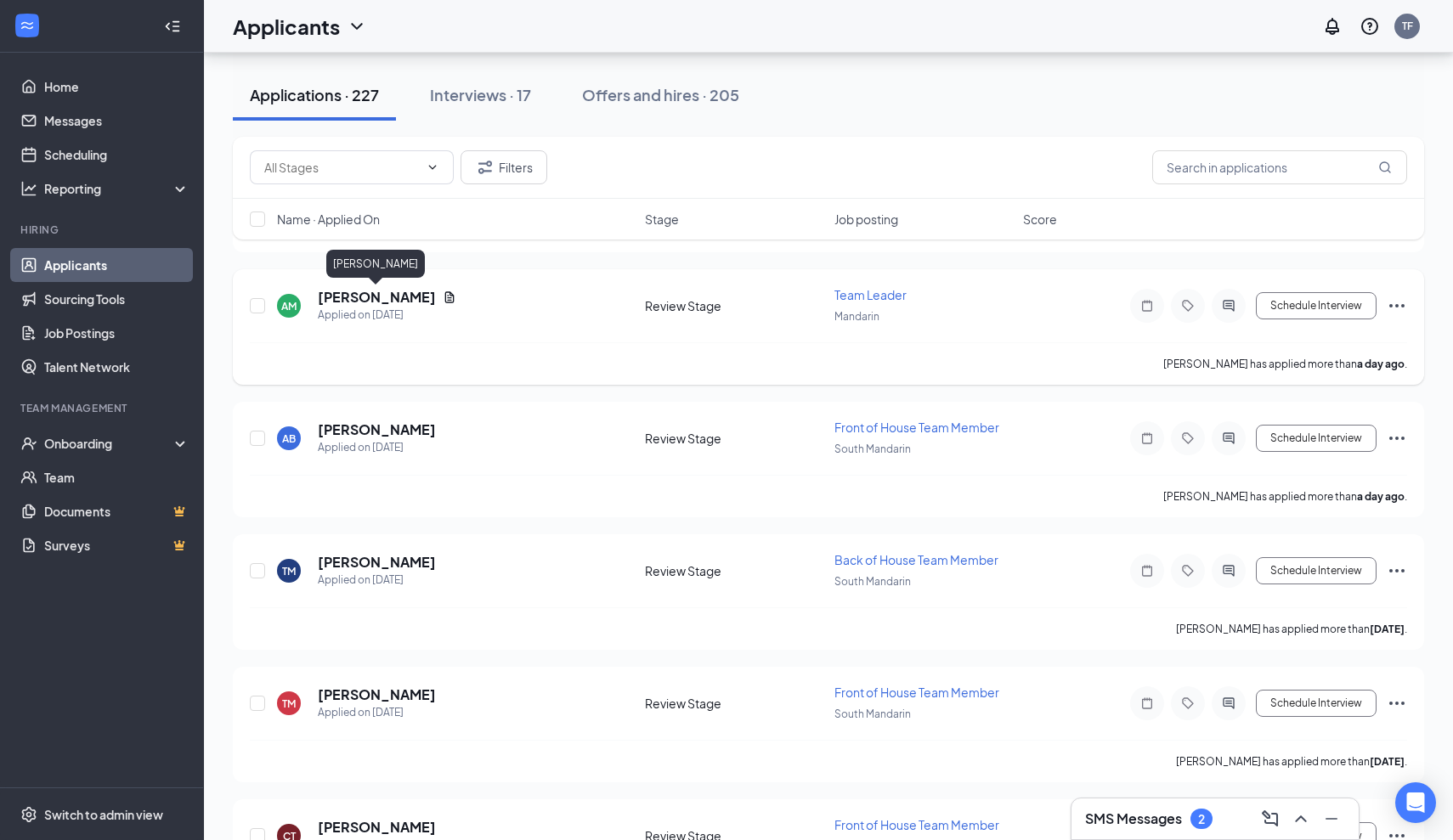
click at [381, 297] on h5 "[PERSON_NAME]" at bounding box center [377, 296] width 118 height 19
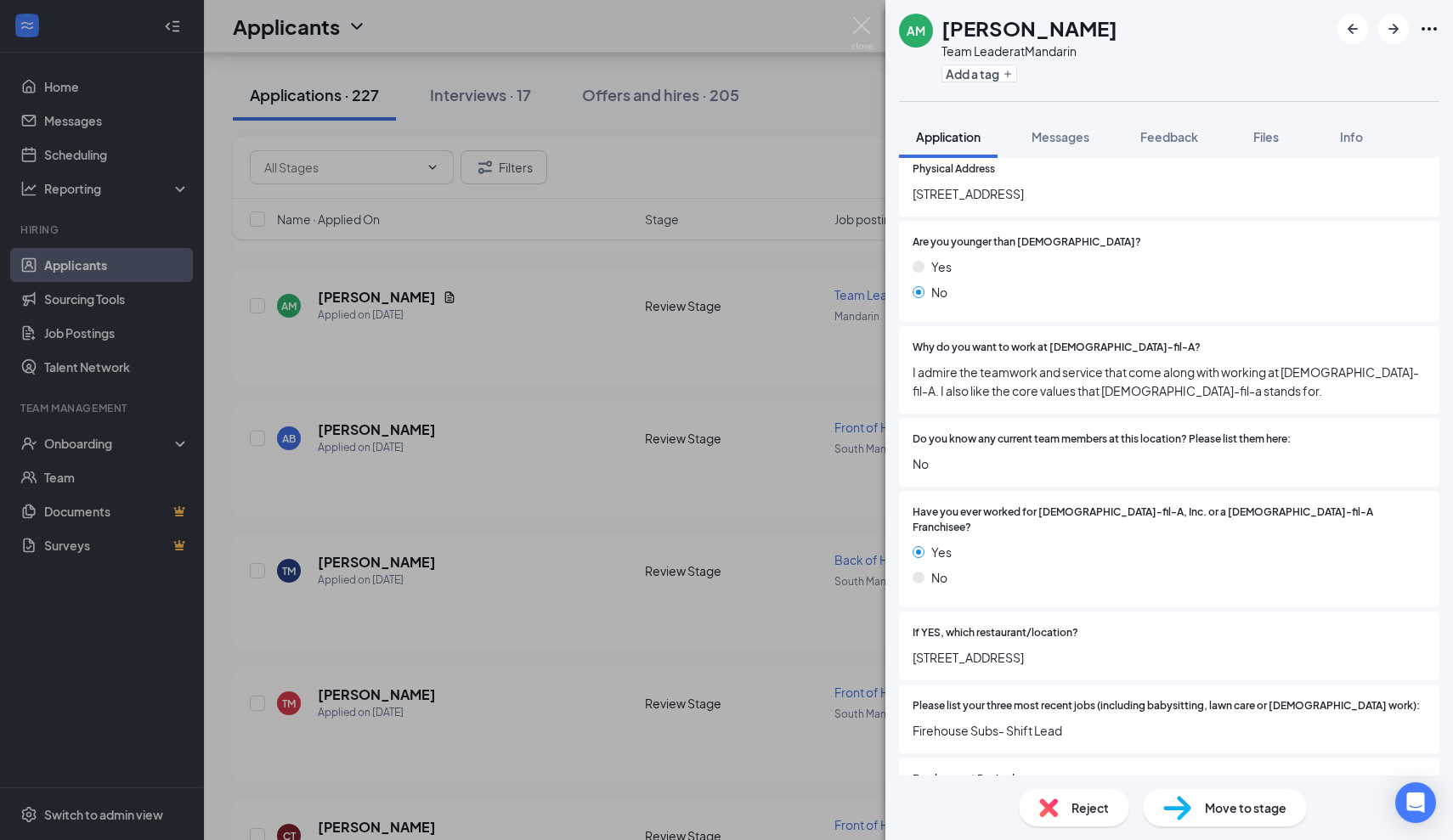
scroll to position [261, 0]
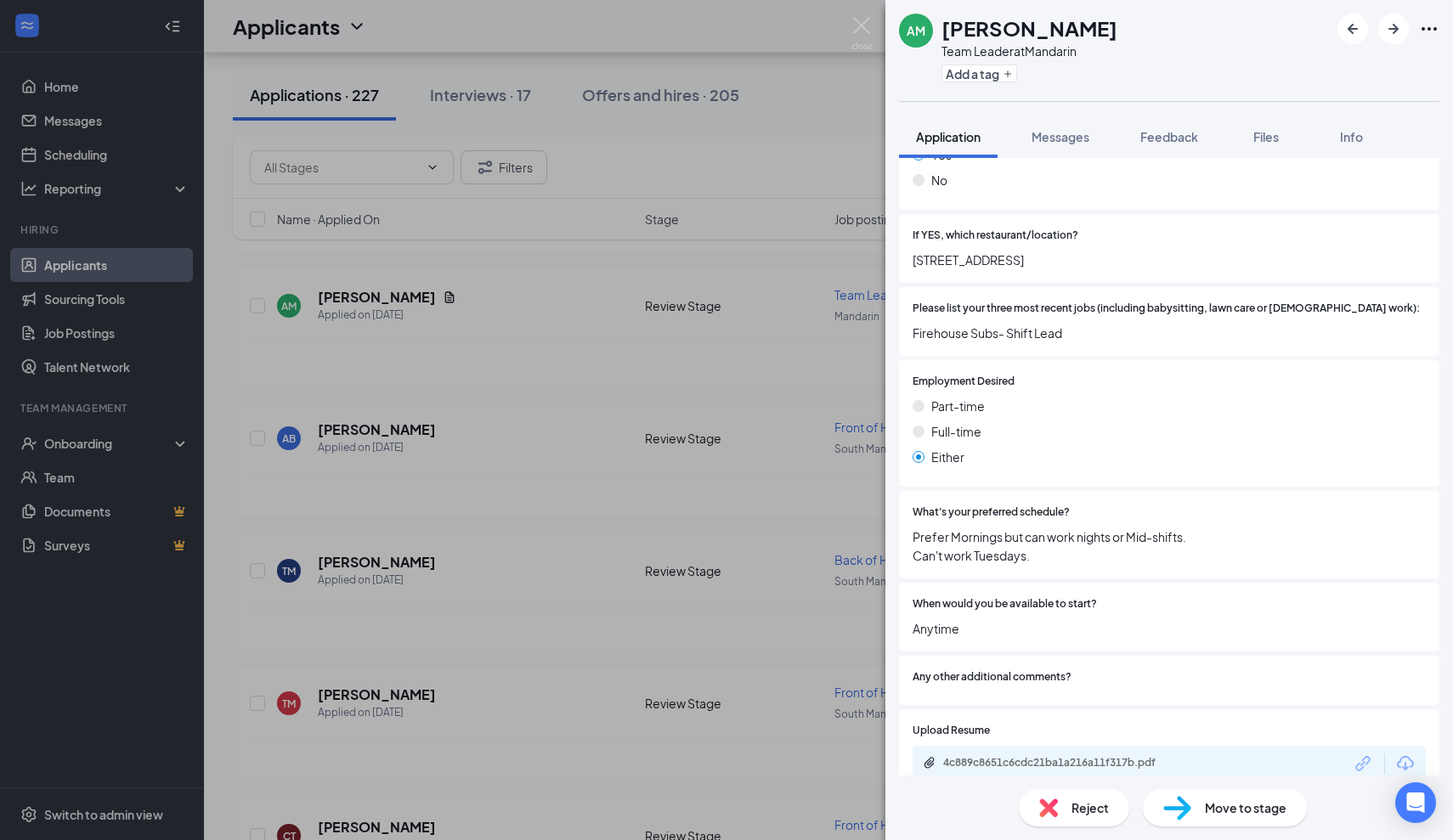
scroll to position [657, 0]
click at [1067, 756] on div "4c889c8651c6cdc21ba1a216a11f317b.pdf" at bounding box center [1061, 763] width 237 height 14
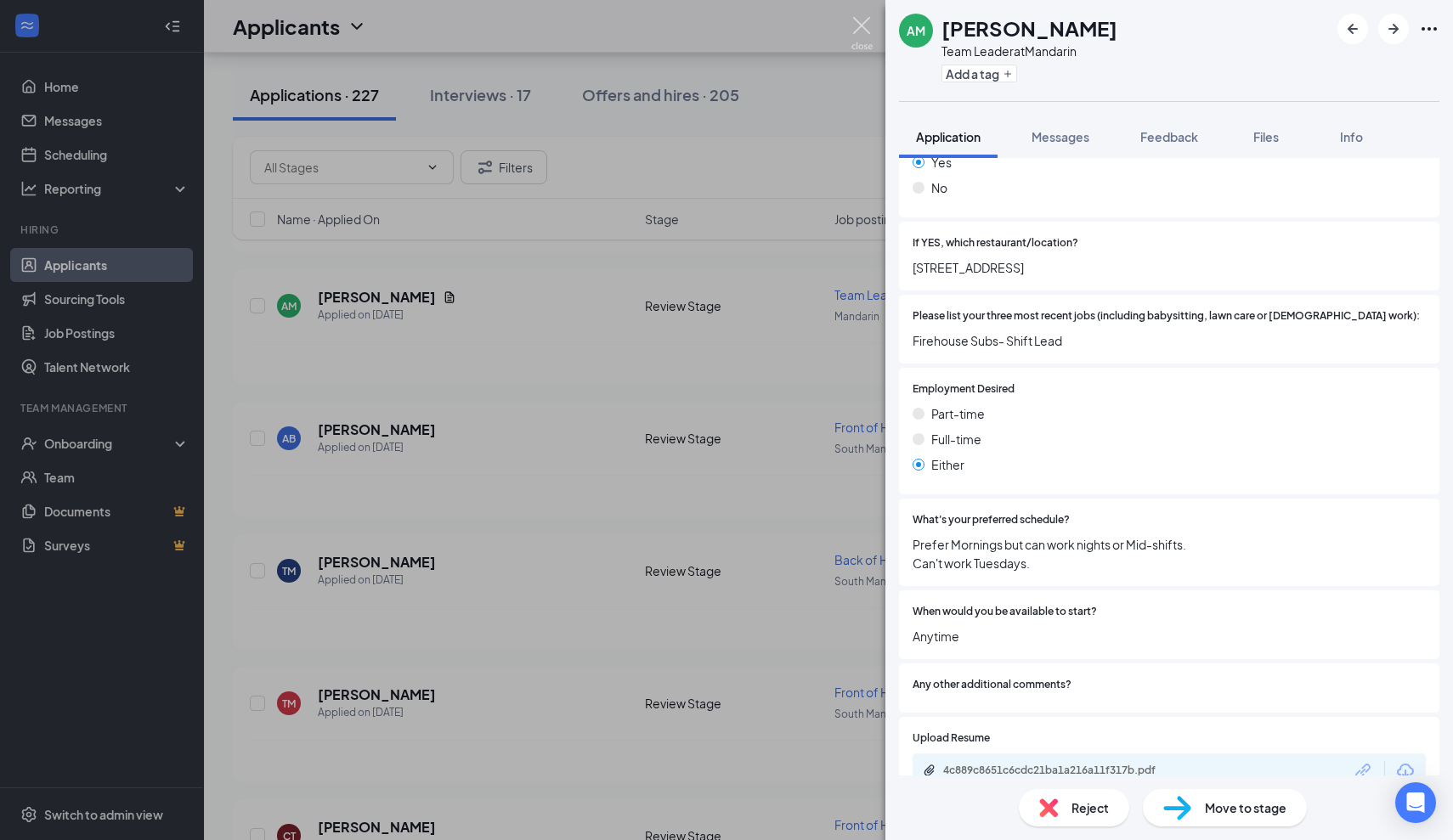
click at [860, 22] on img at bounding box center [862, 33] width 22 height 33
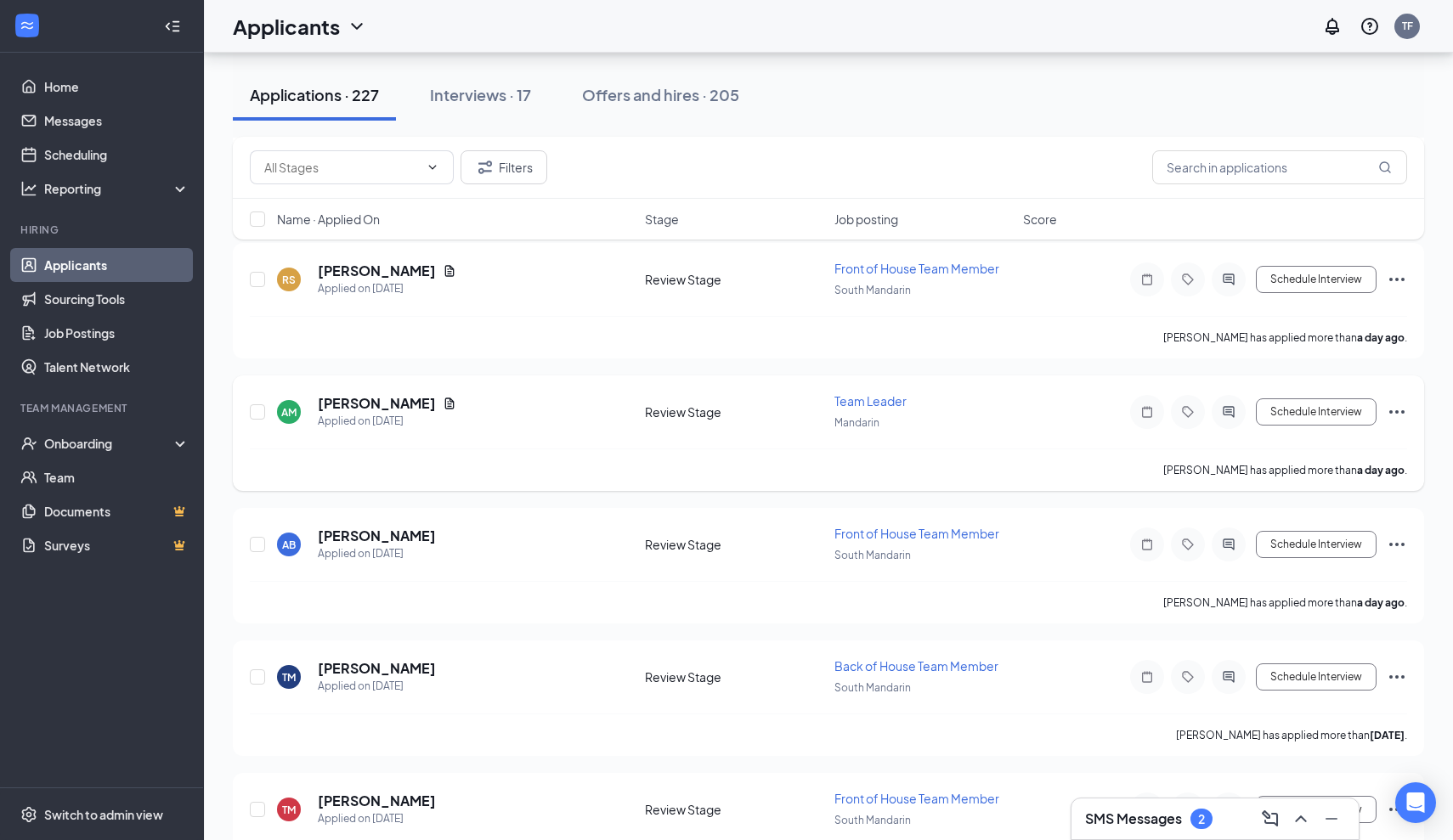
scroll to position [1237, 0]
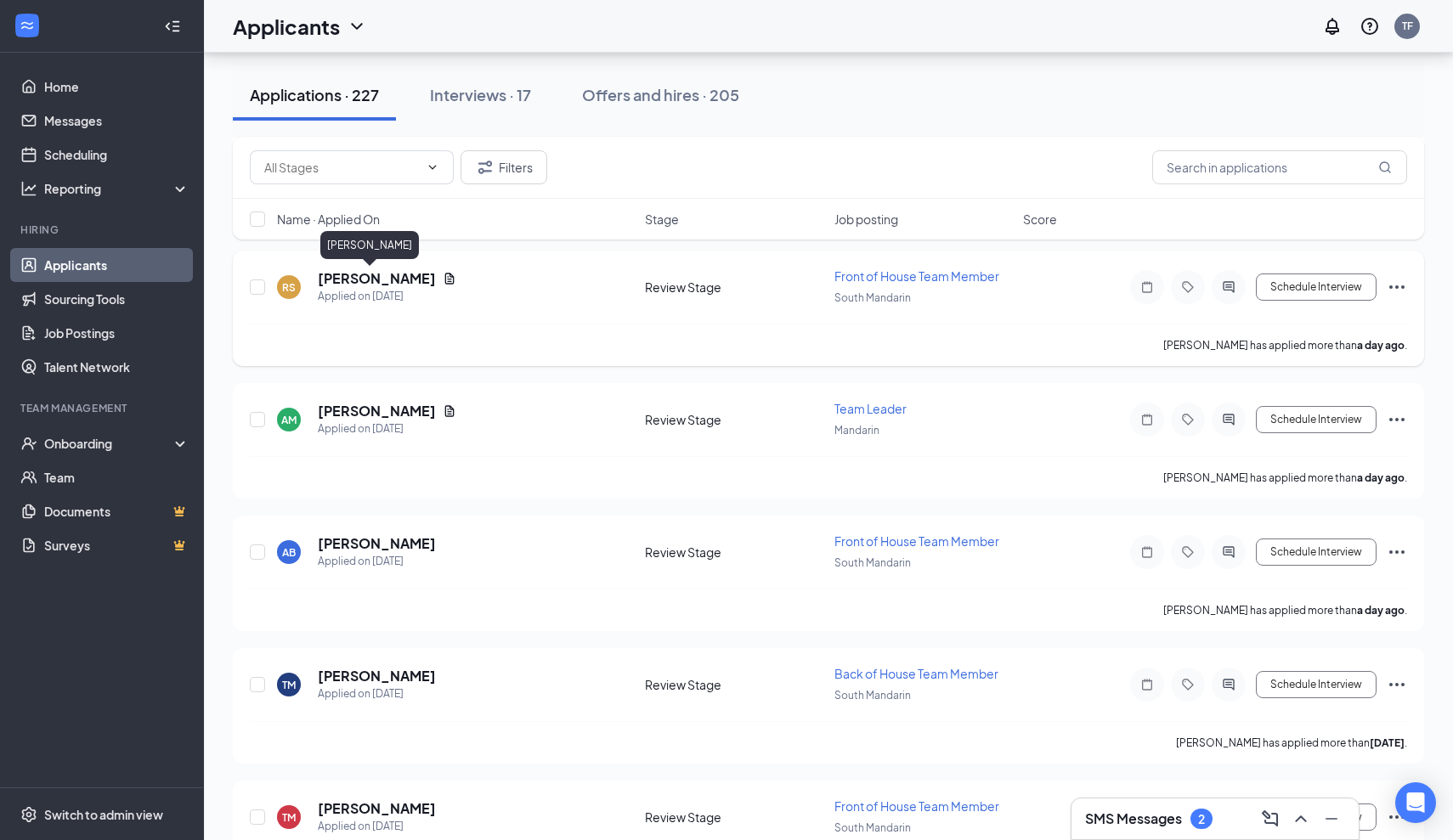
click at [359, 279] on h5 "[PERSON_NAME]" at bounding box center [377, 278] width 118 height 19
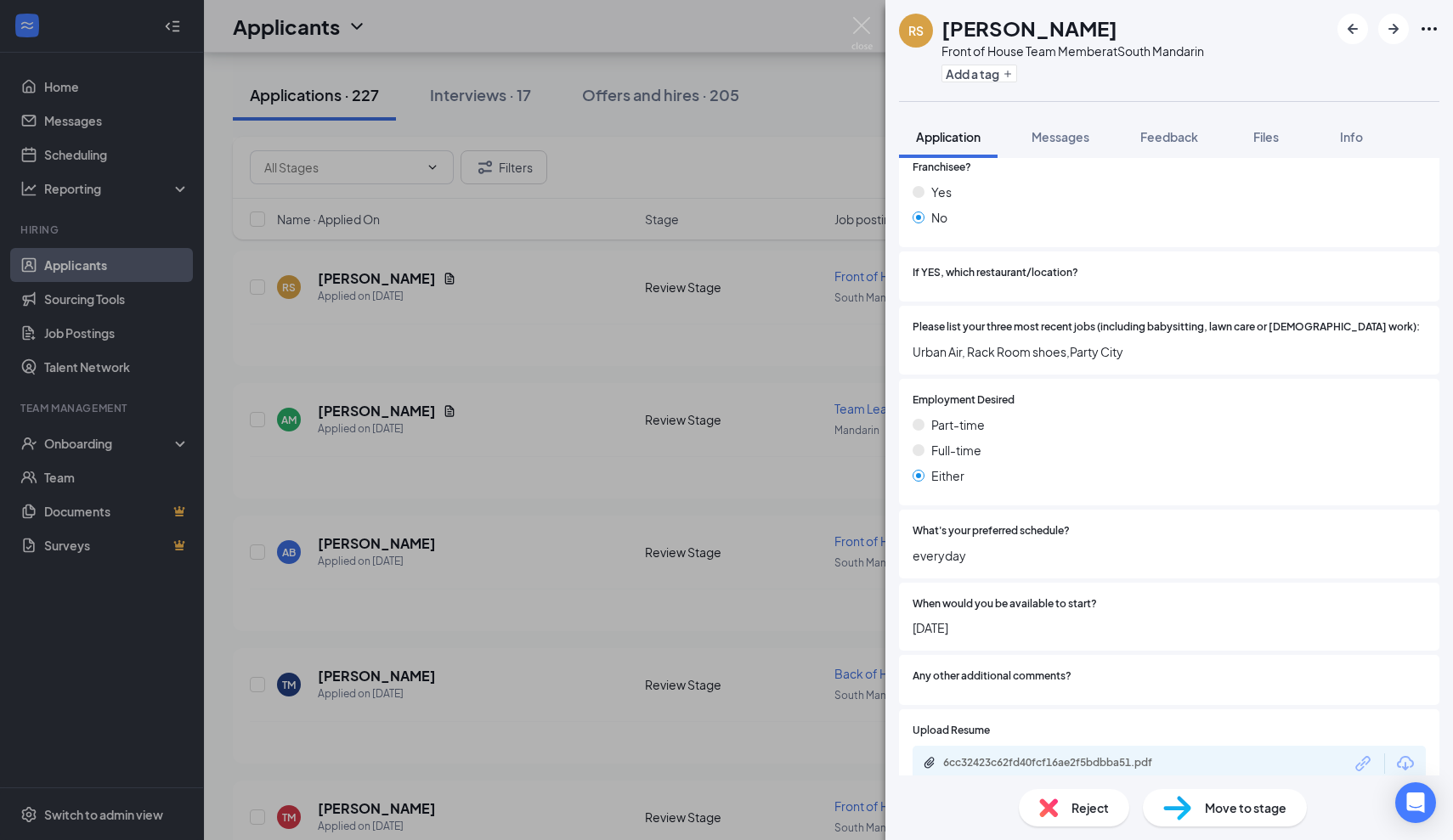
scroll to position [712, 0]
click at [1026, 757] on div "6cc32423c62fd40fcf16ae2f5bdbba51.pdf" at bounding box center [1061, 764] width 237 height 14
click at [860, 26] on img at bounding box center [862, 33] width 22 height 33
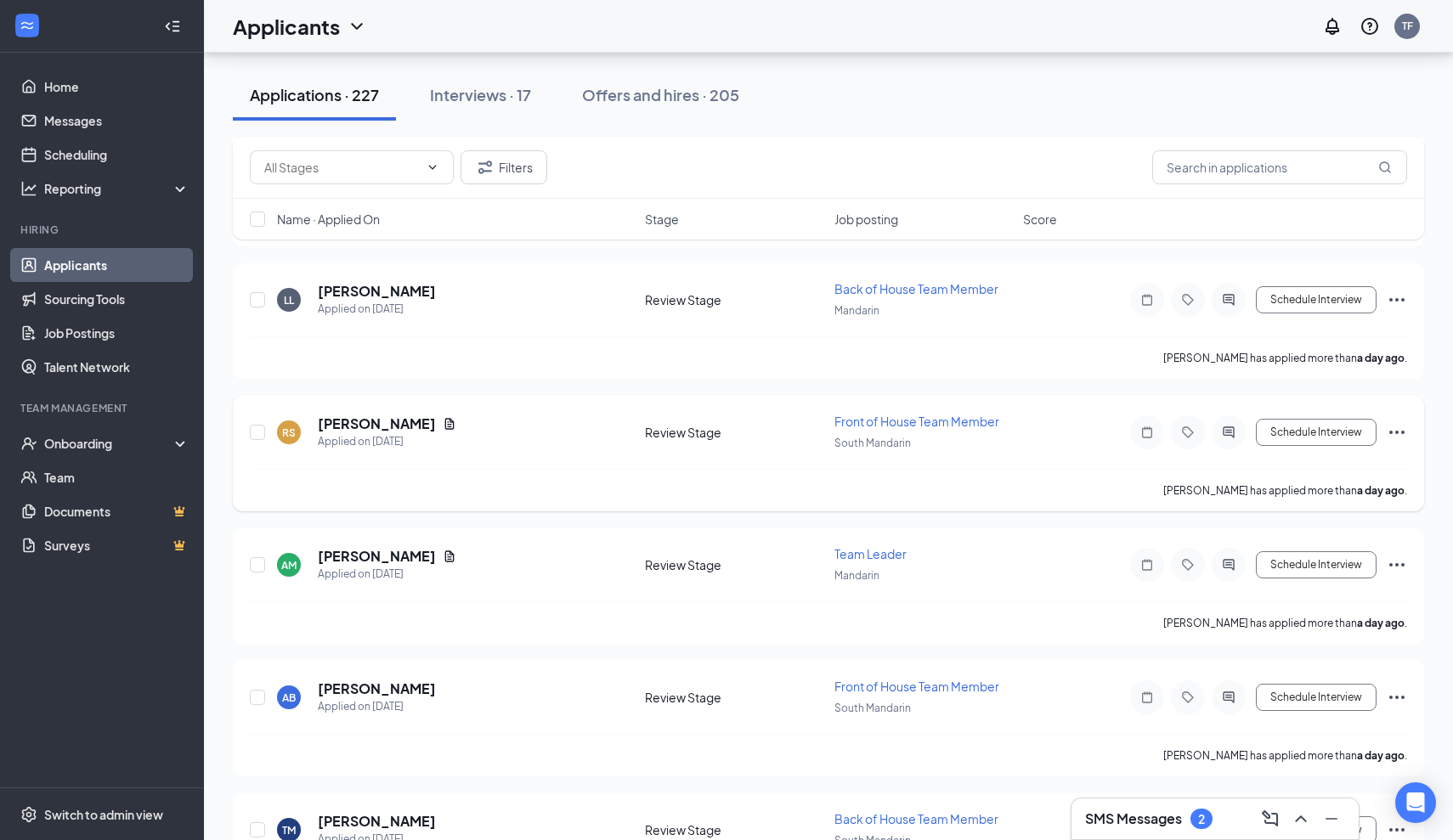
scroll to position [1088, 0]
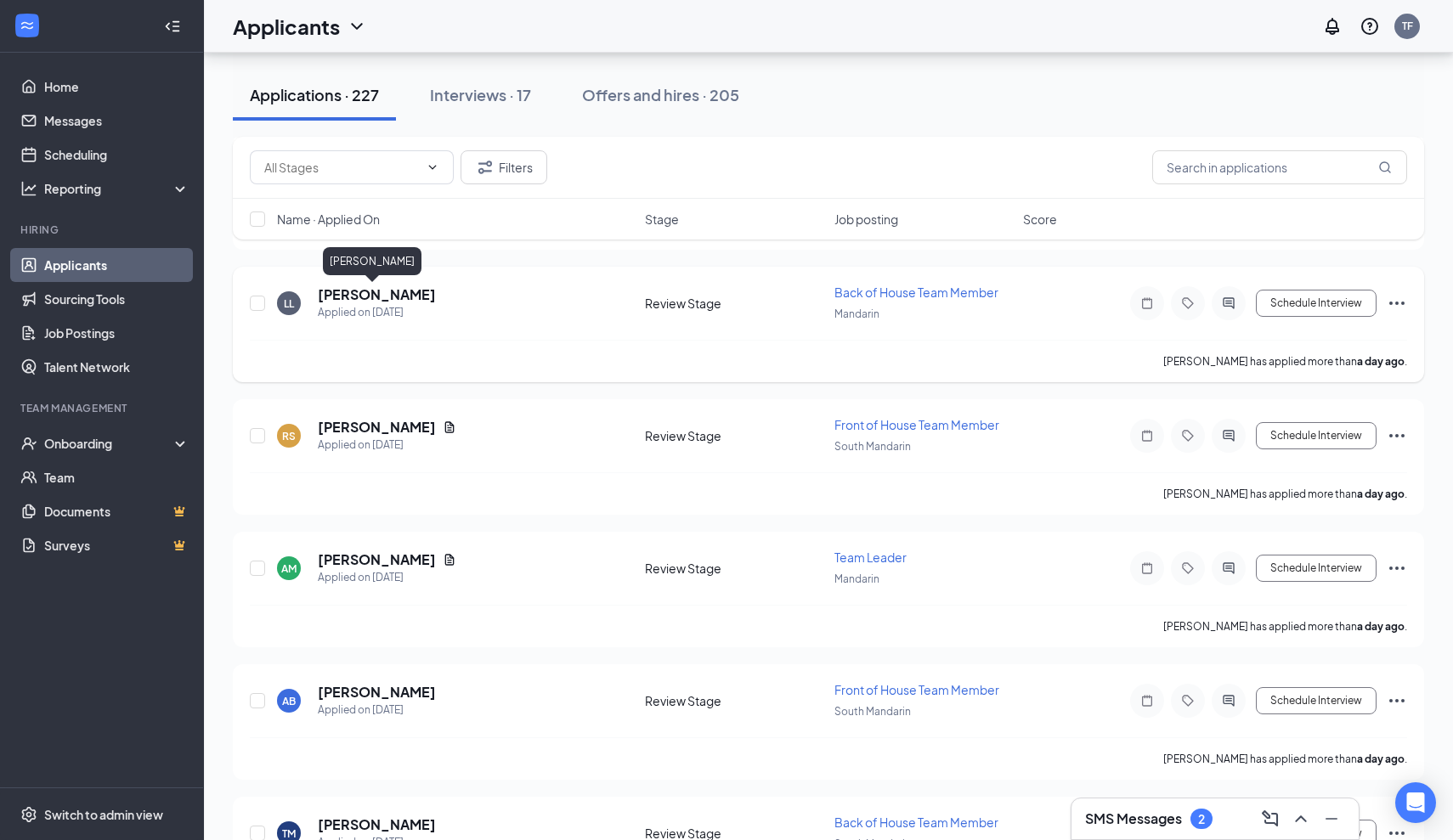
click at [354, 298] on h5 "[PERSON_NAME]" at bounding box center [377, 294] width 118 height 19
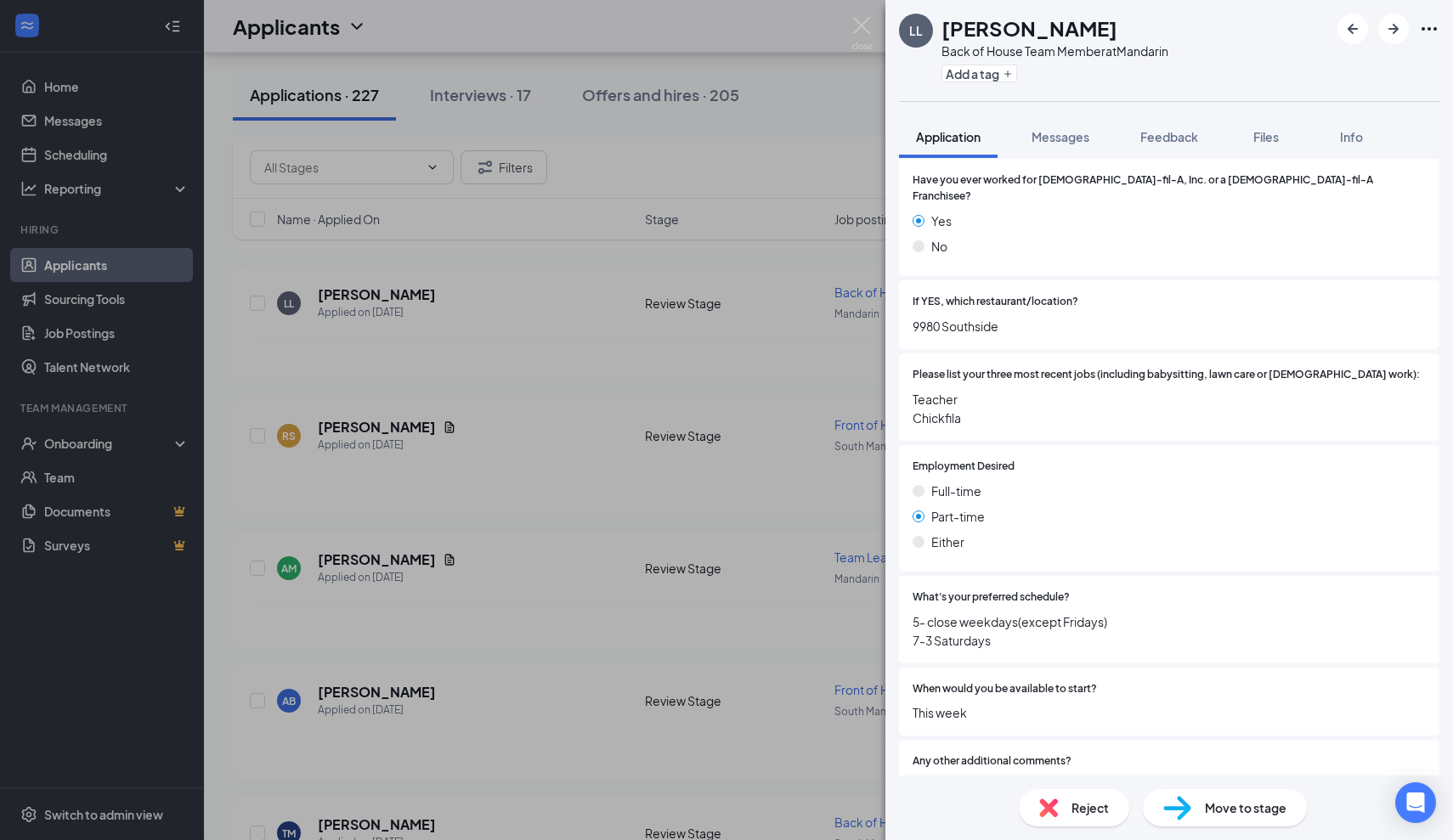
scroll to position [743, 0]
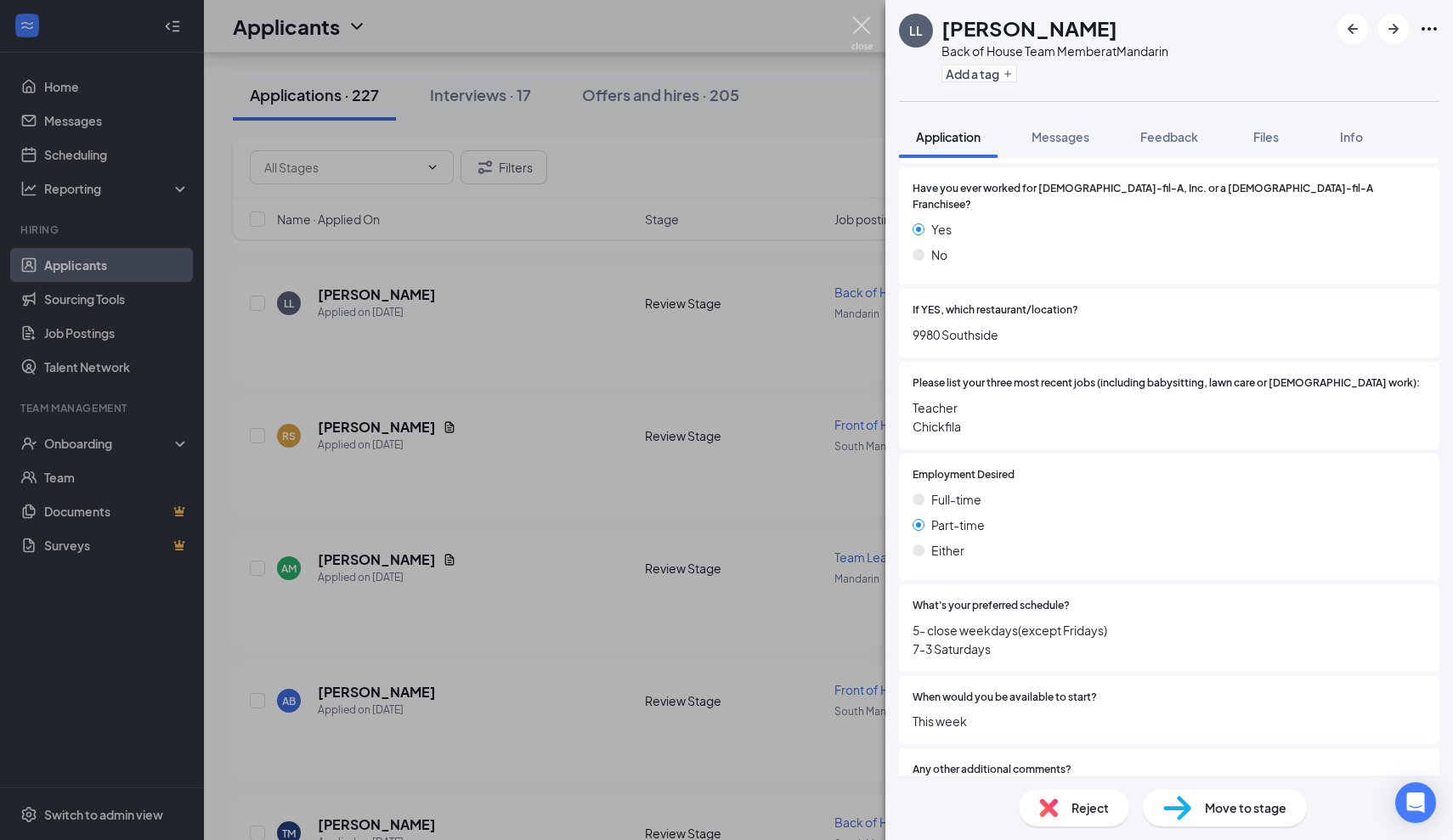
click at [862, 25] on img at bounding box center [862, 33] width 22 height 33
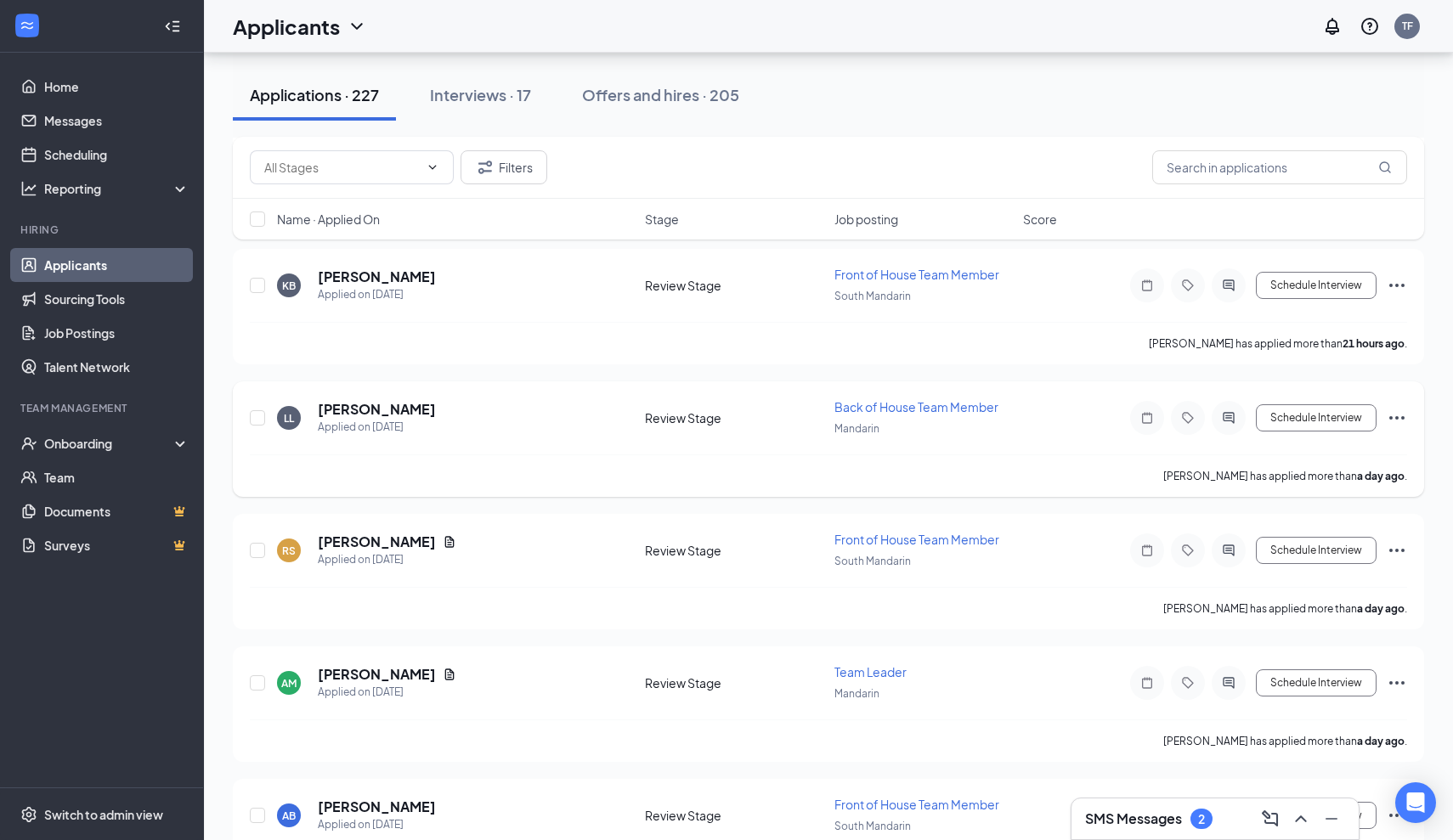
scroll to position [968, 0]
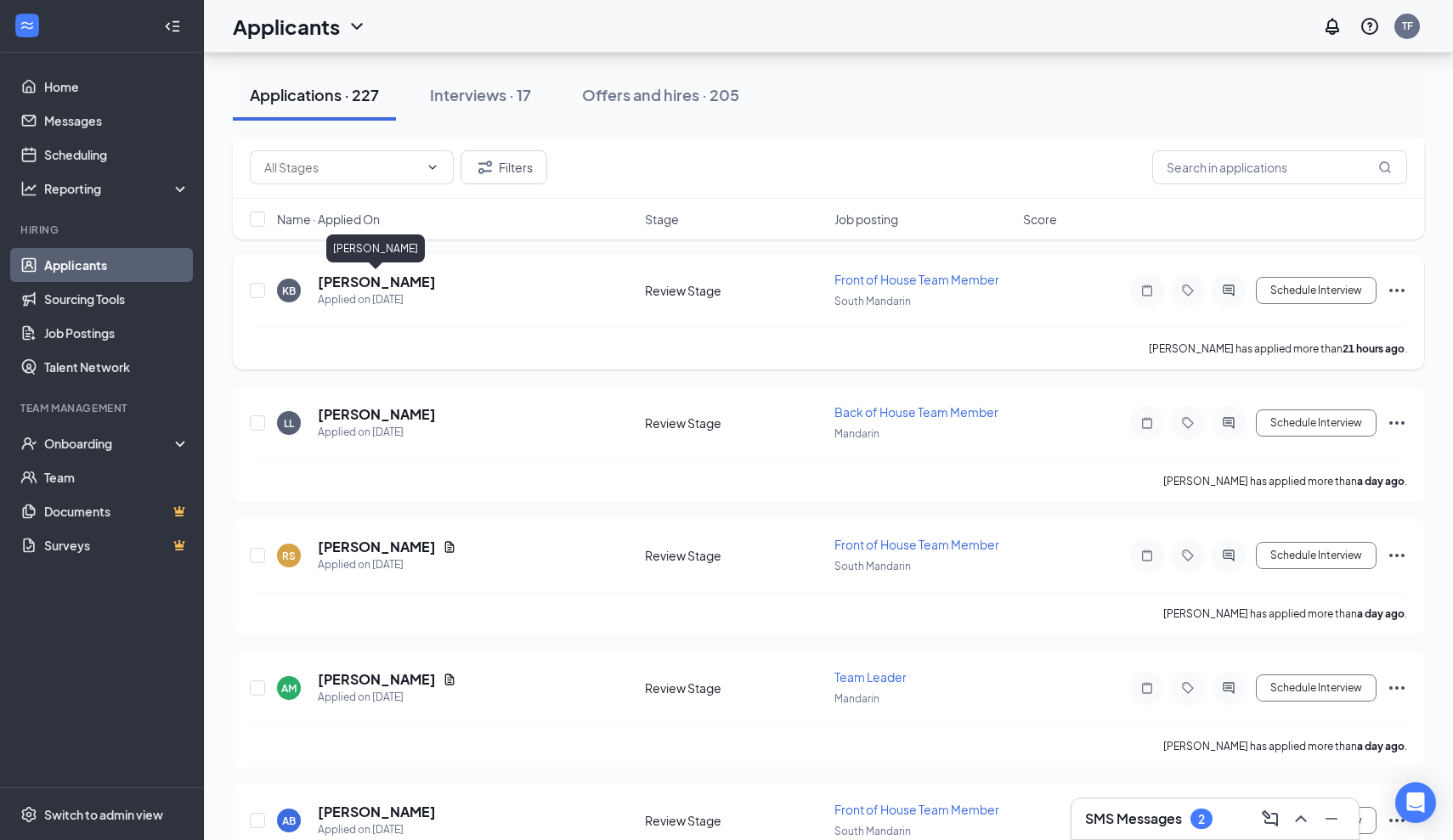
click at [342, 275] on h5 "[PERSON_NAME]" at bounding box center [377, 282] width 118 height 19
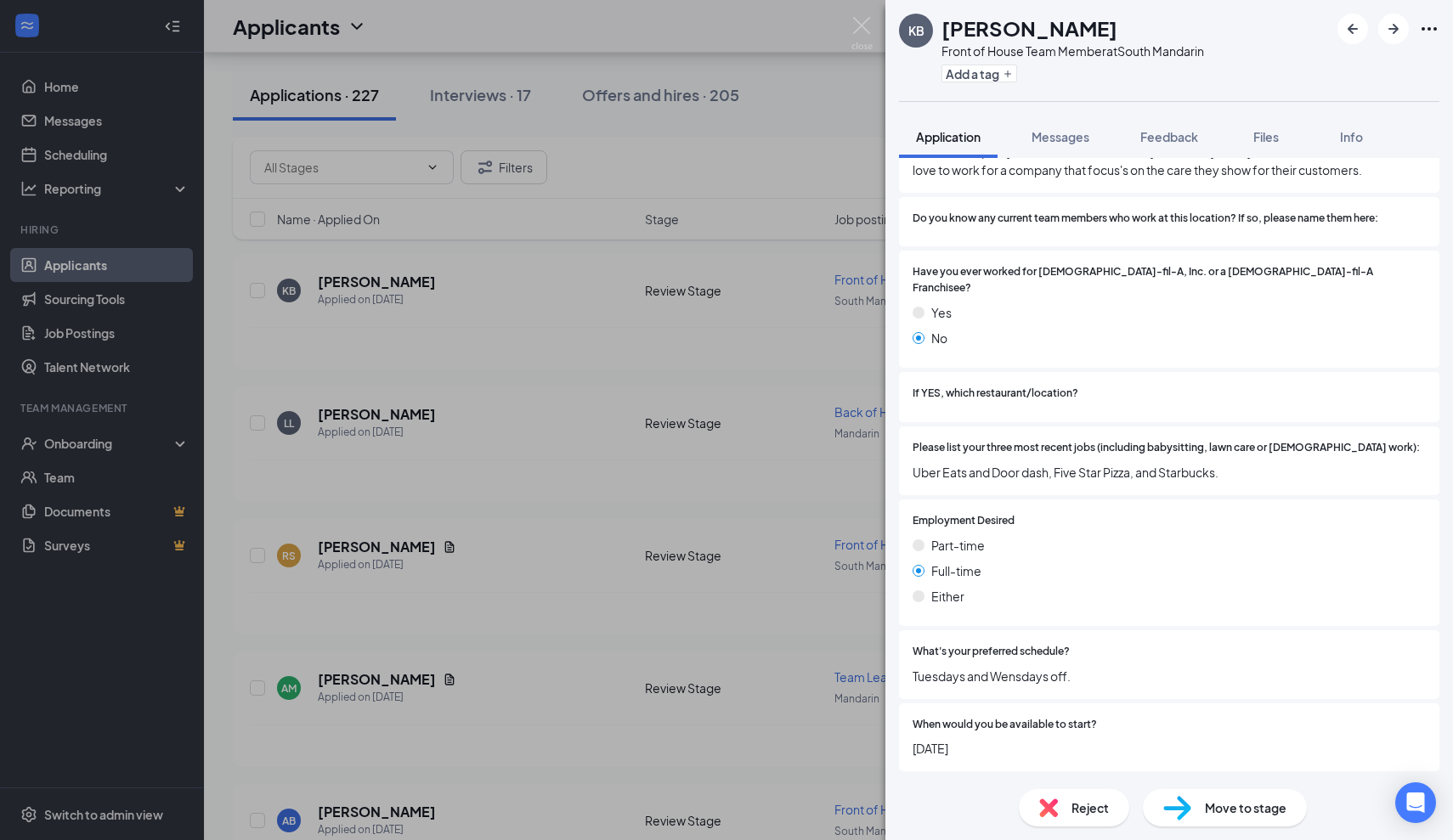
scroll to position [608, 0]
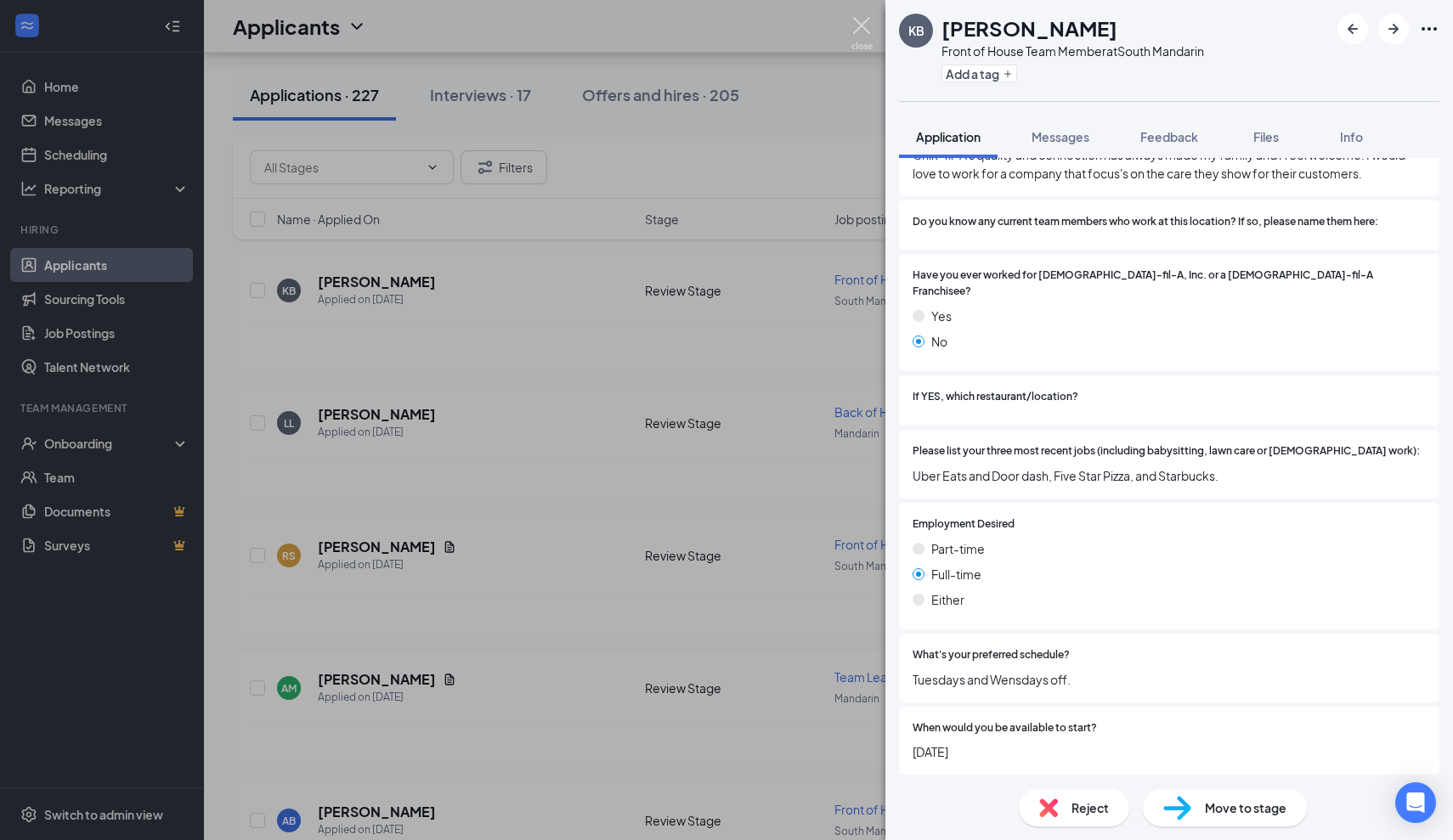
click at [865, 32] on img at bounding box center [862, 33] width 22 height 33
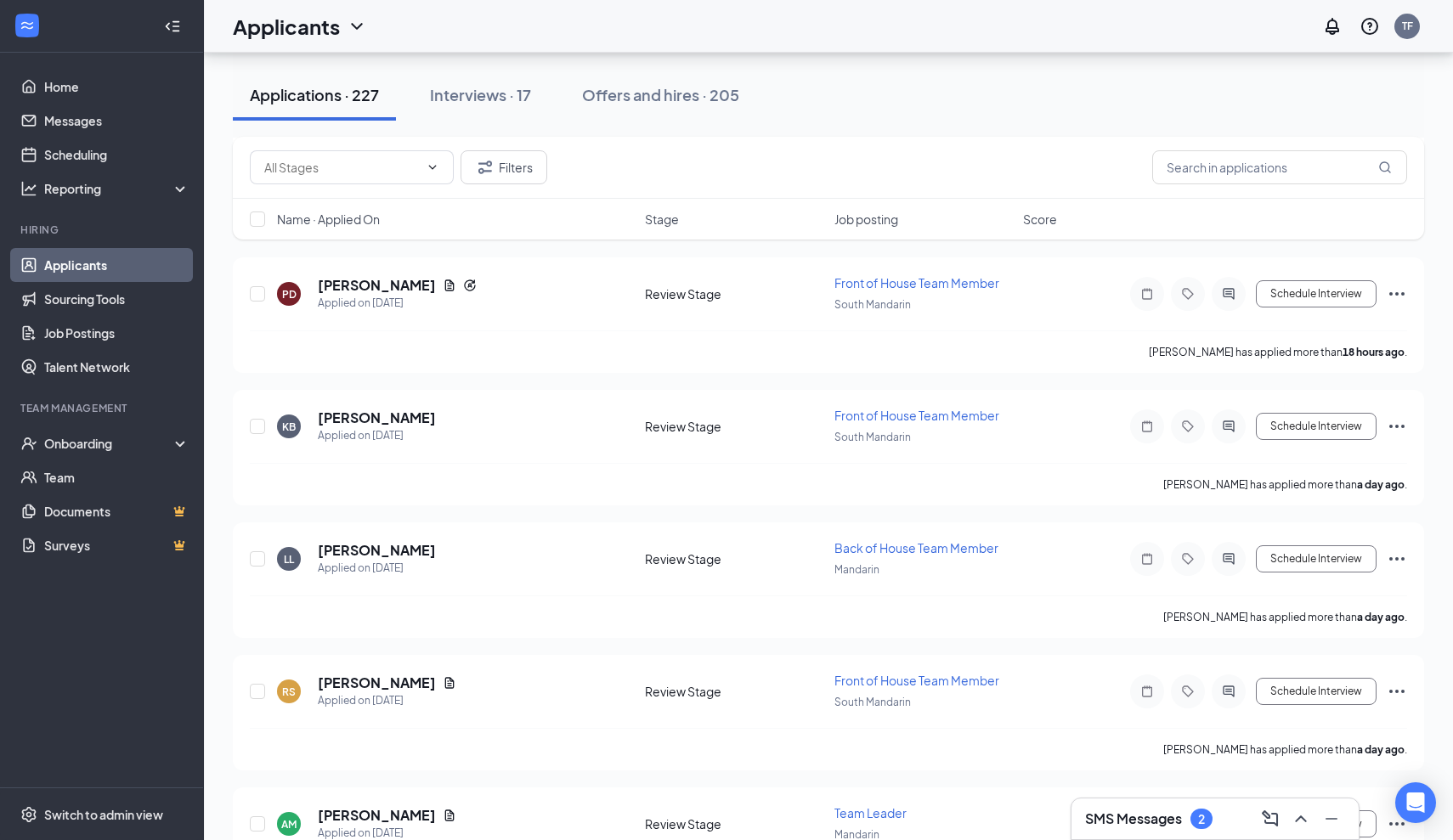
scroll to position [831, 0]
click at [374, 281] on h5 "[PERSON_NAME]" at bounding box center [377, 286] width 118 height 19
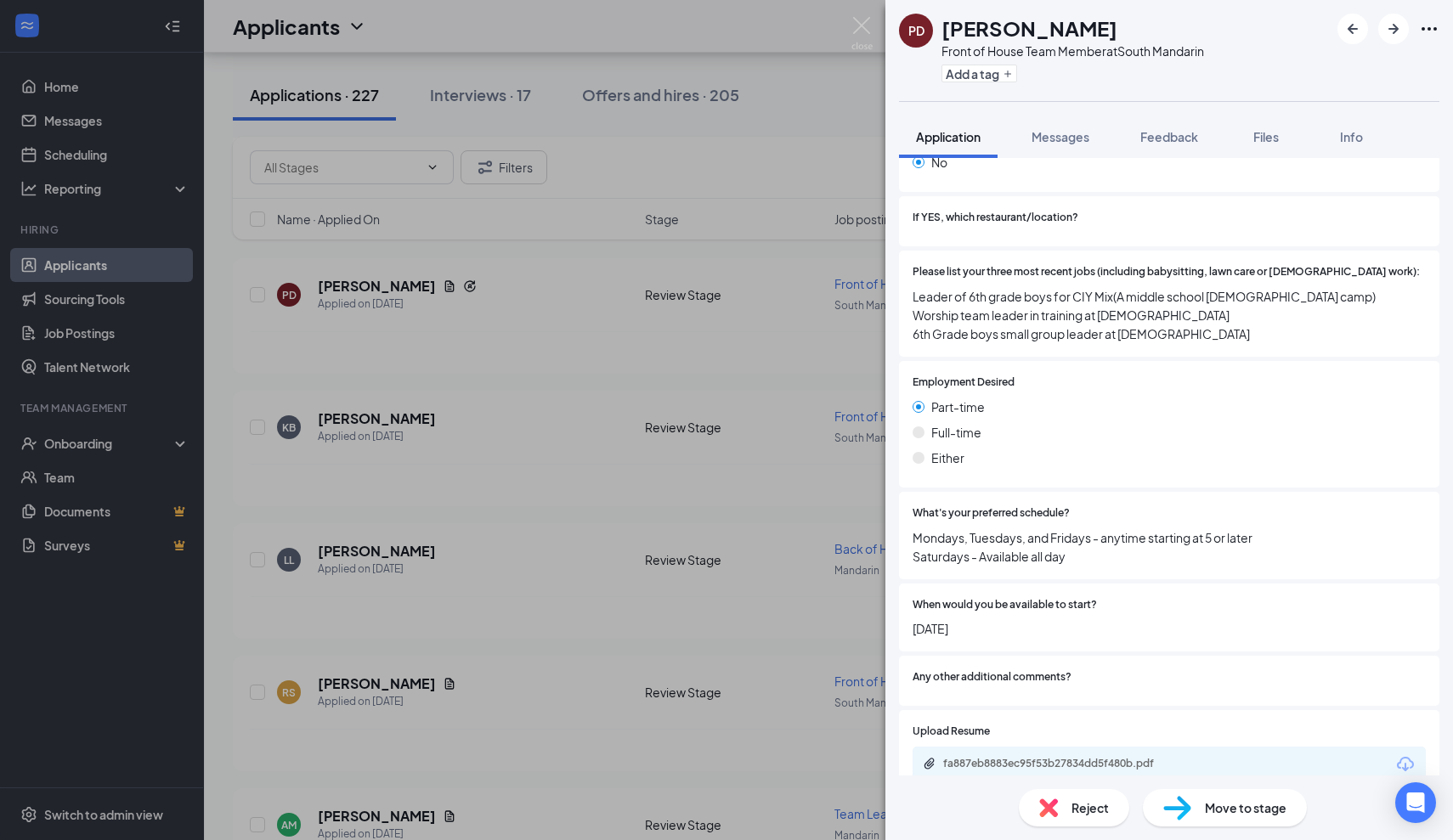
scroll to position [872, 0]
click at [1046, 757] on div "fa887eb8883ec95f53b27834dd5f480b.pdf" at bounding box center [1061, 764] width 237 height 14
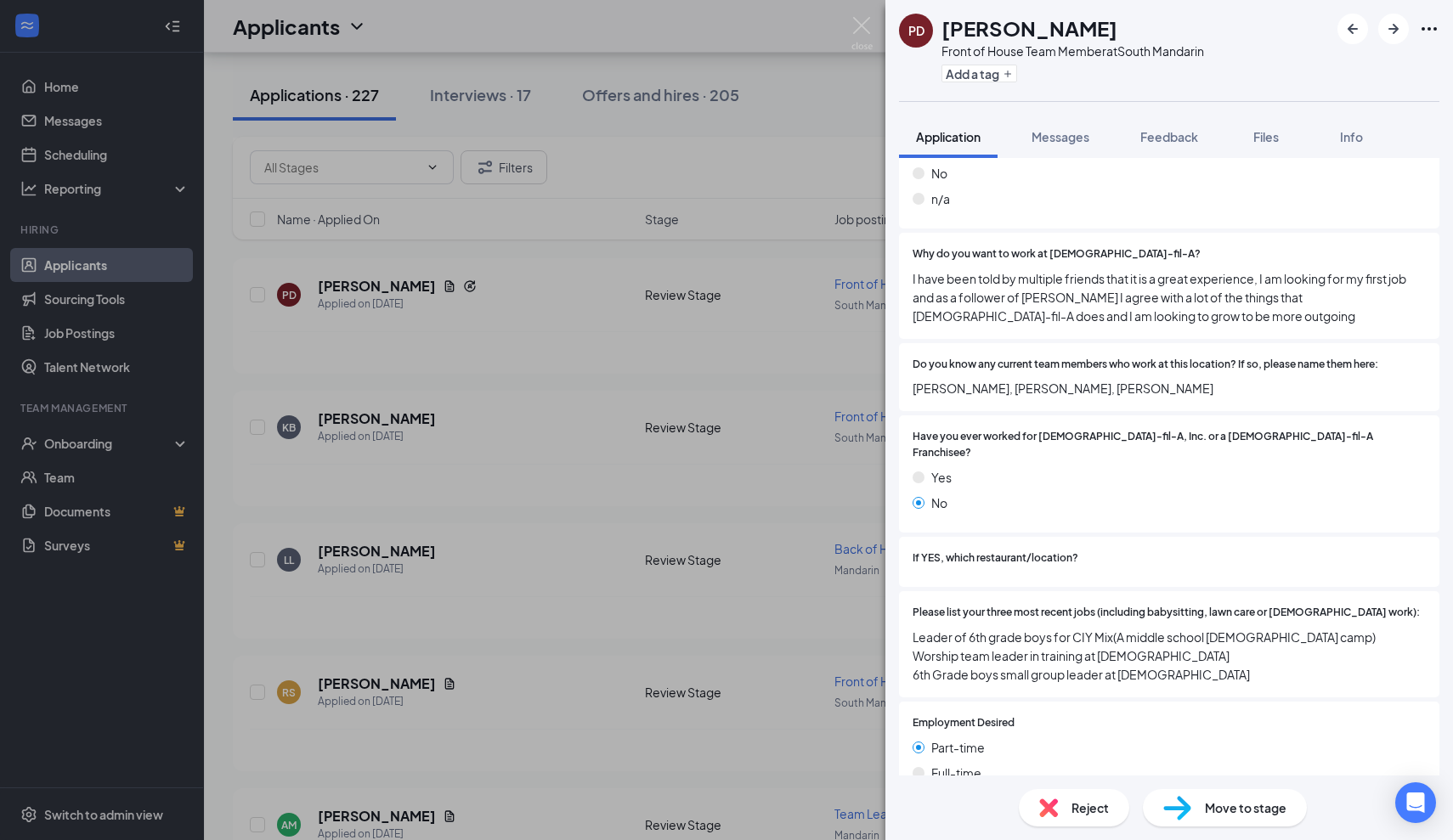
scroll to position [540, 0]
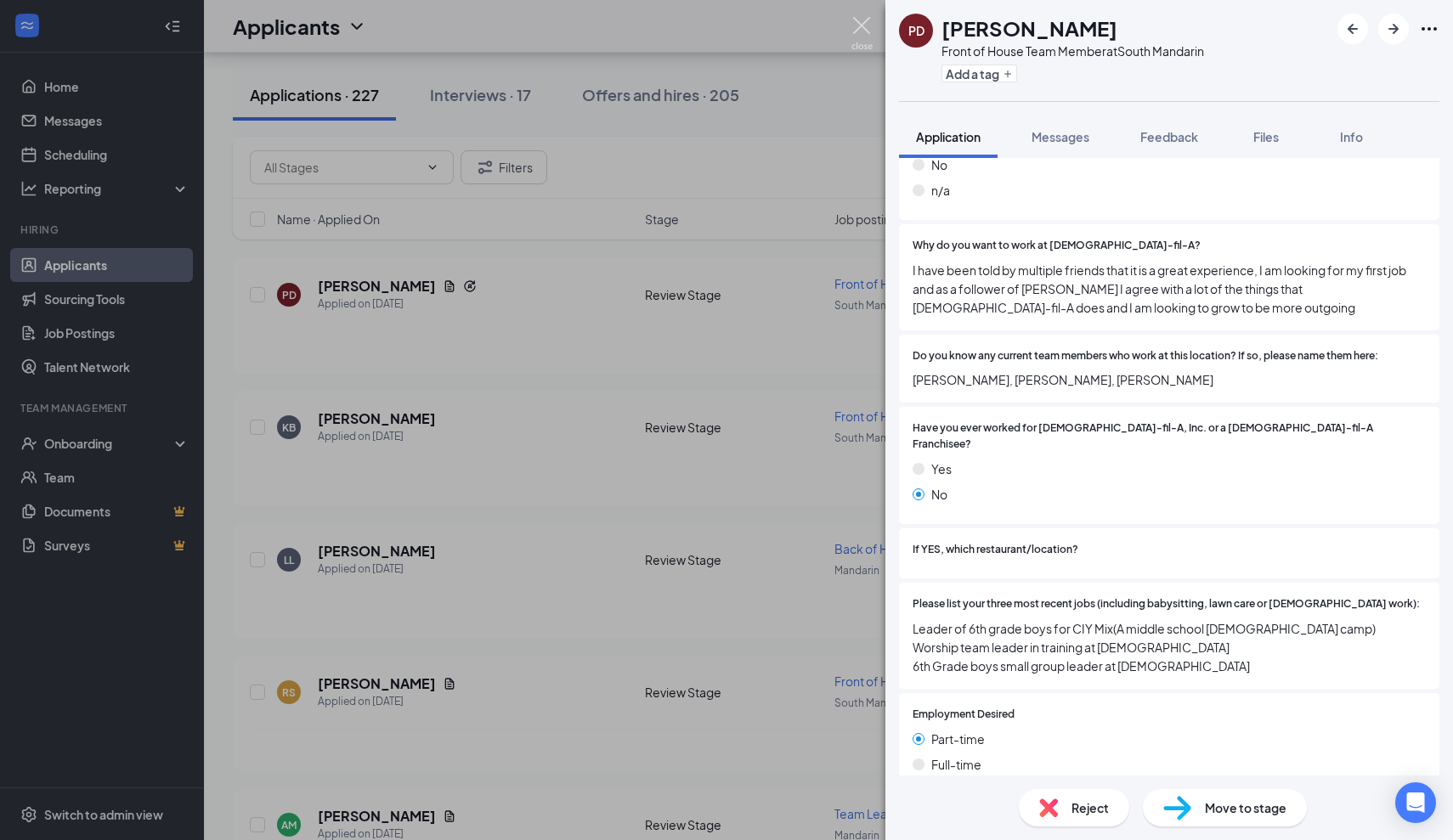
click at [869, 24] on img at bounding box center [862, 33] width 22 height 33
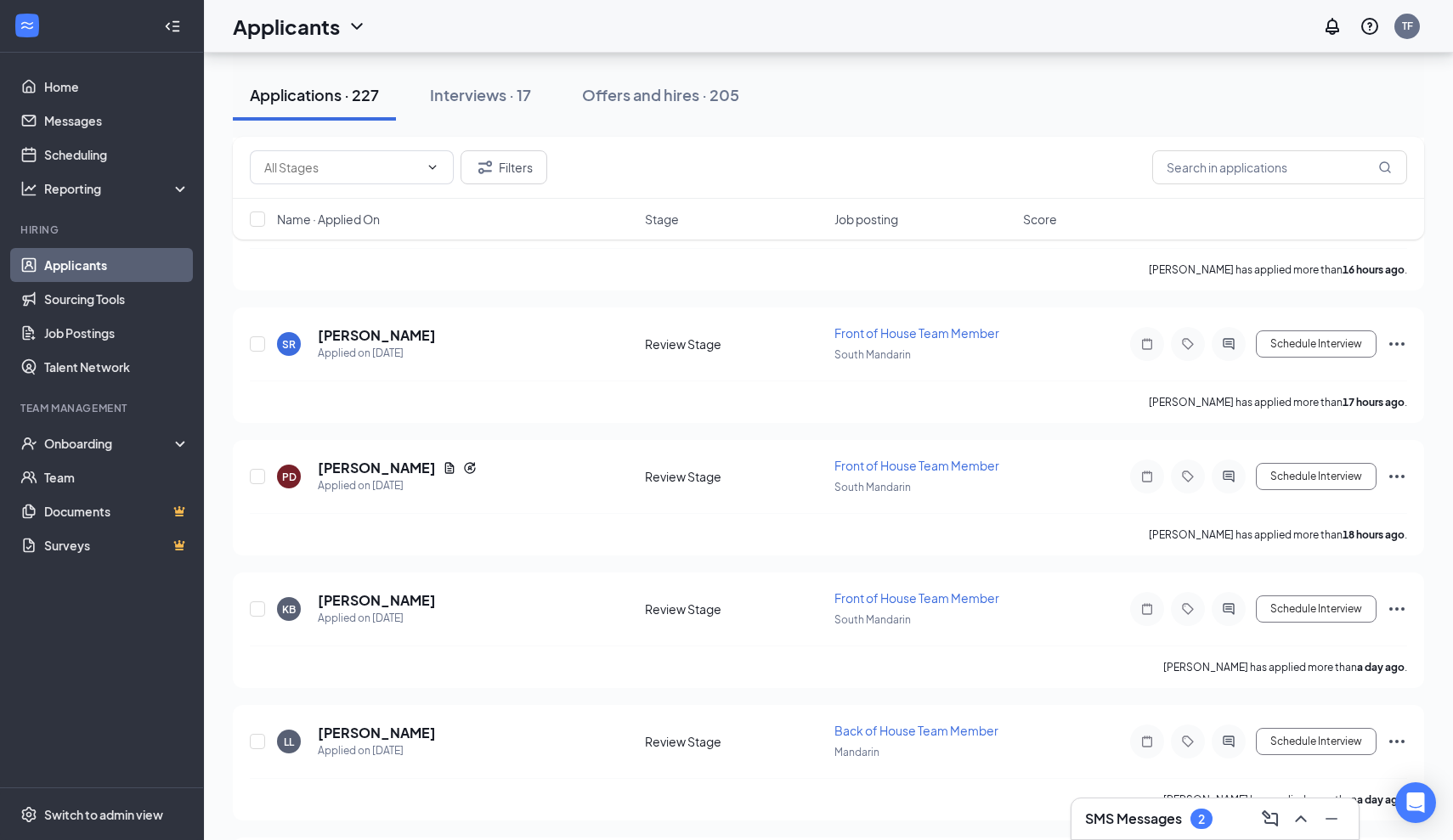
scroll to position [650, 0]
click at [324, 333] on h5 "[PERSON_NAME]" at bounding box center [377, 335] width 118 height 19
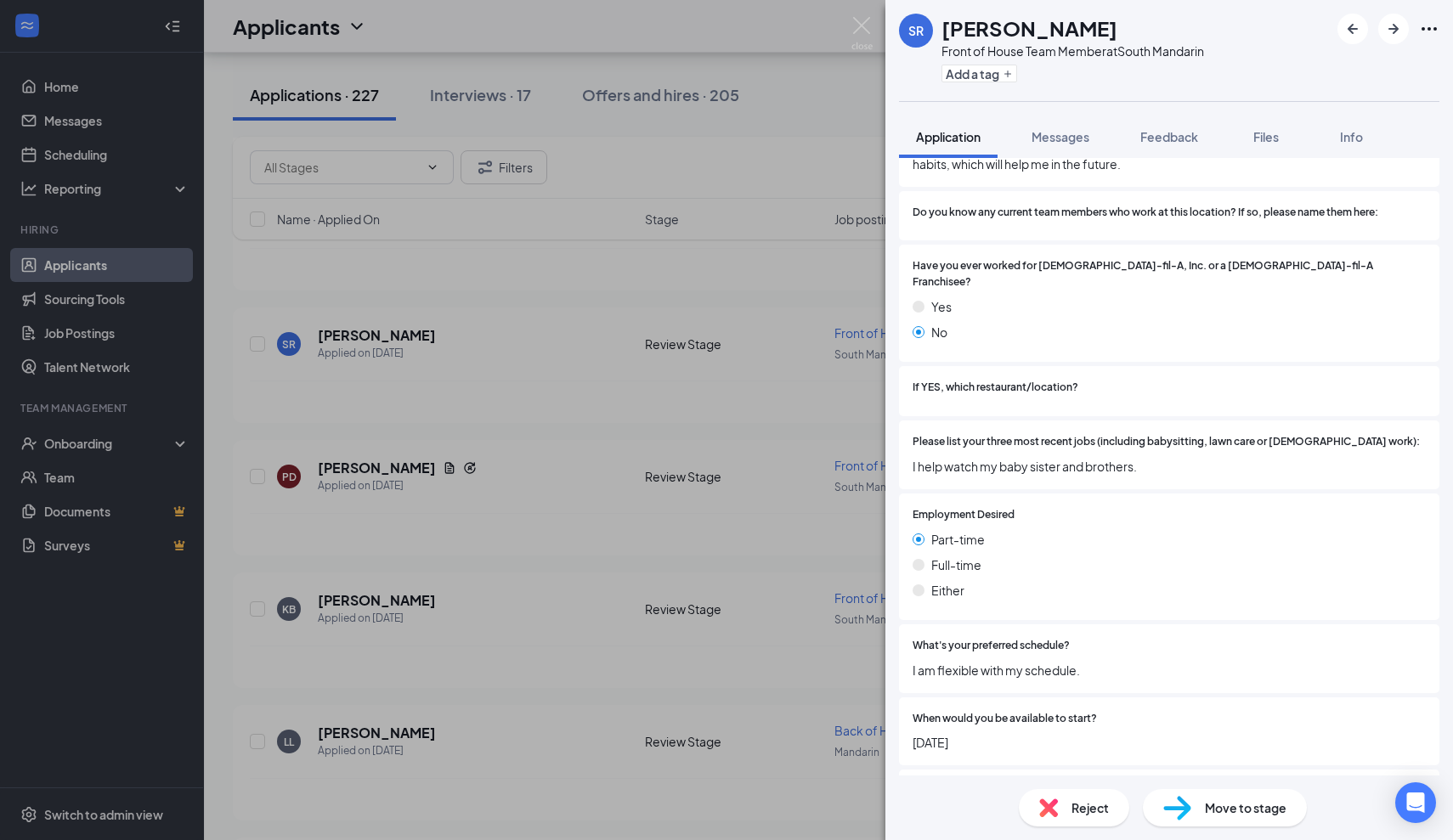
scroll to position [676, 0]
click at [863, 28] on img at bounding box center [862, 33] width 22 height 33
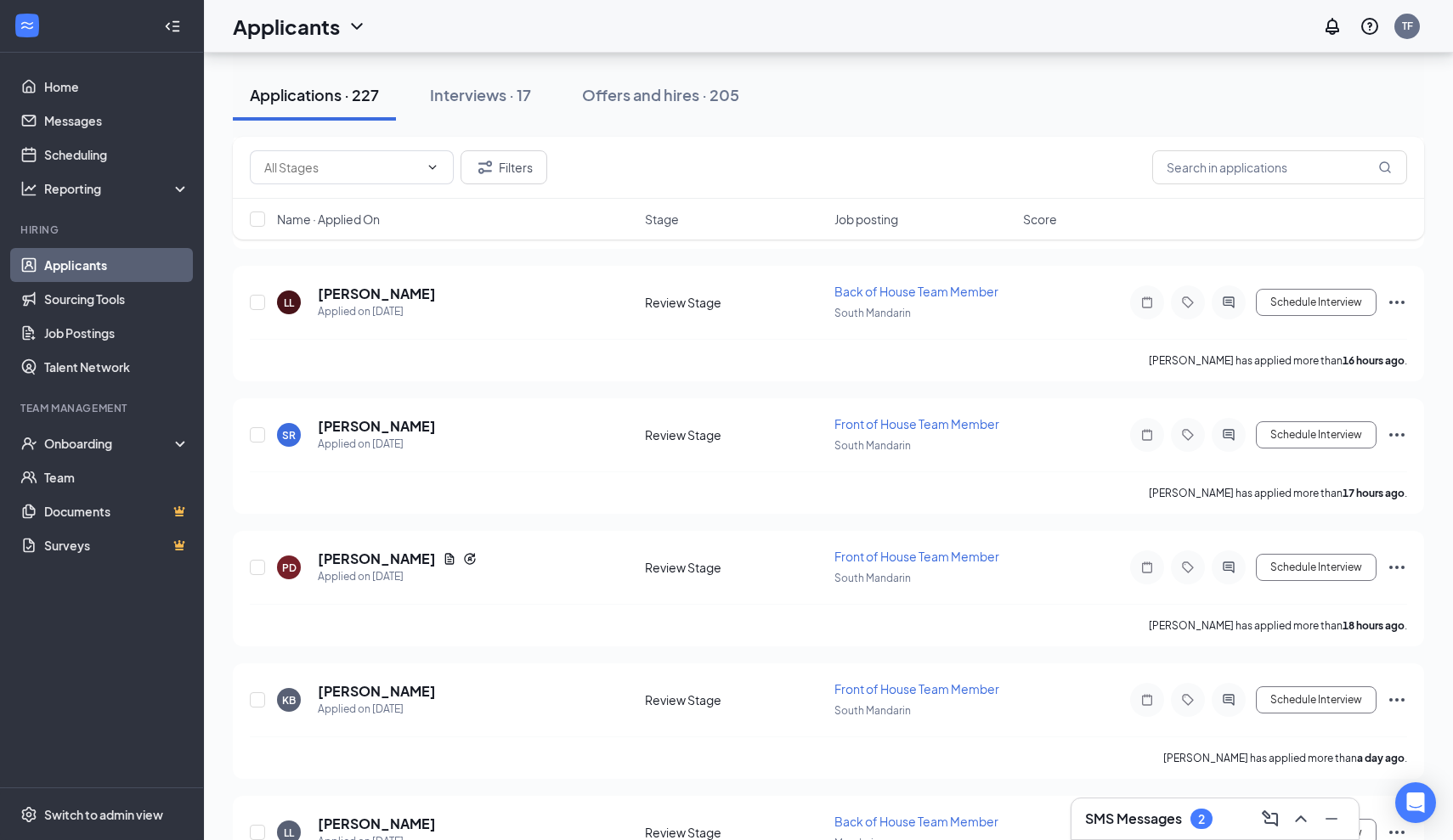
scroll to position [557, 0]
click at [349, 299] on h5 "[PERSON_NAME]" at bounding box center [377, 295] width 118 height 19
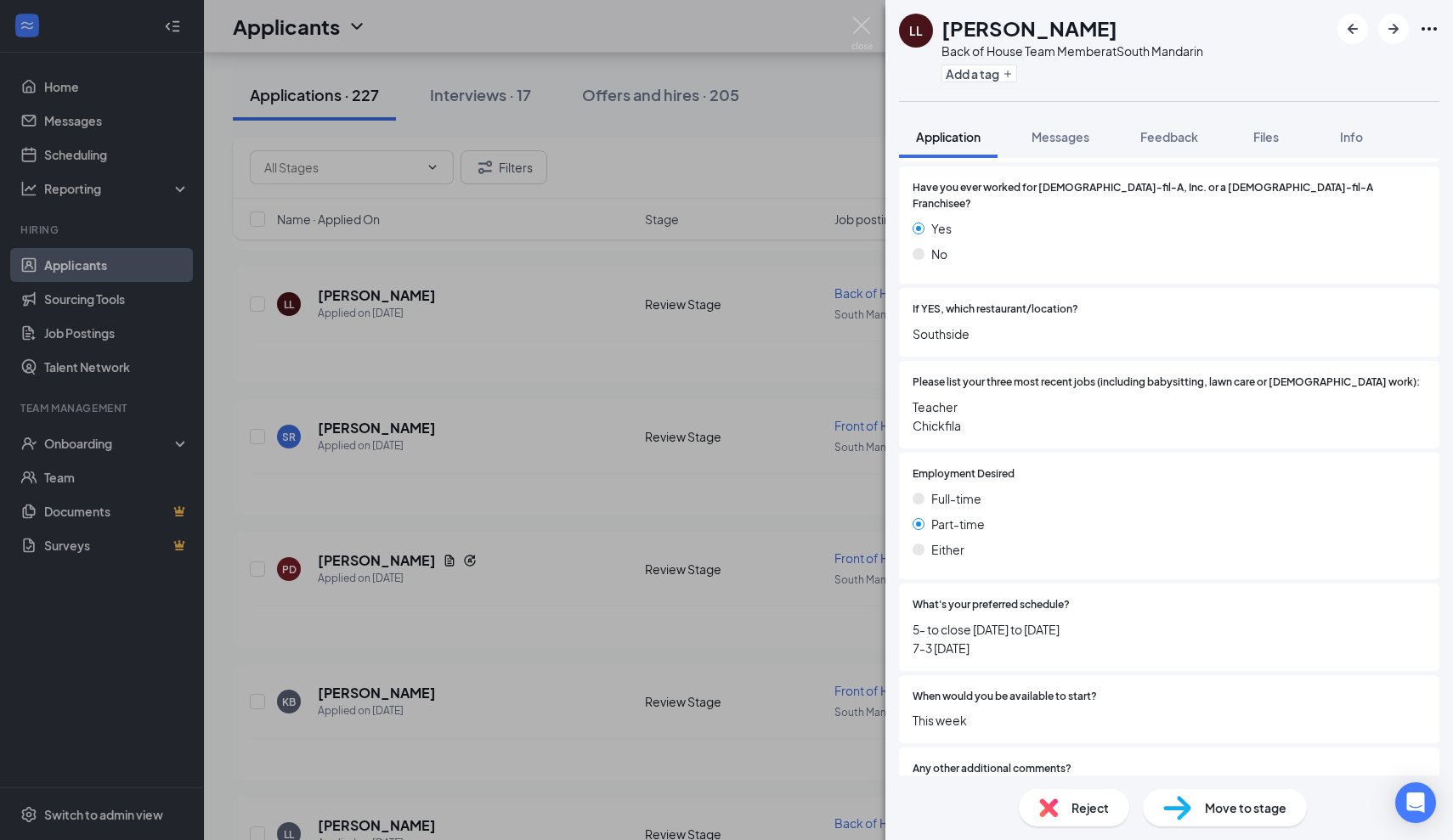
scroll to position [743, 0]
click at [855, 27] on img at bounding box center [862, 33] width 22 height 33
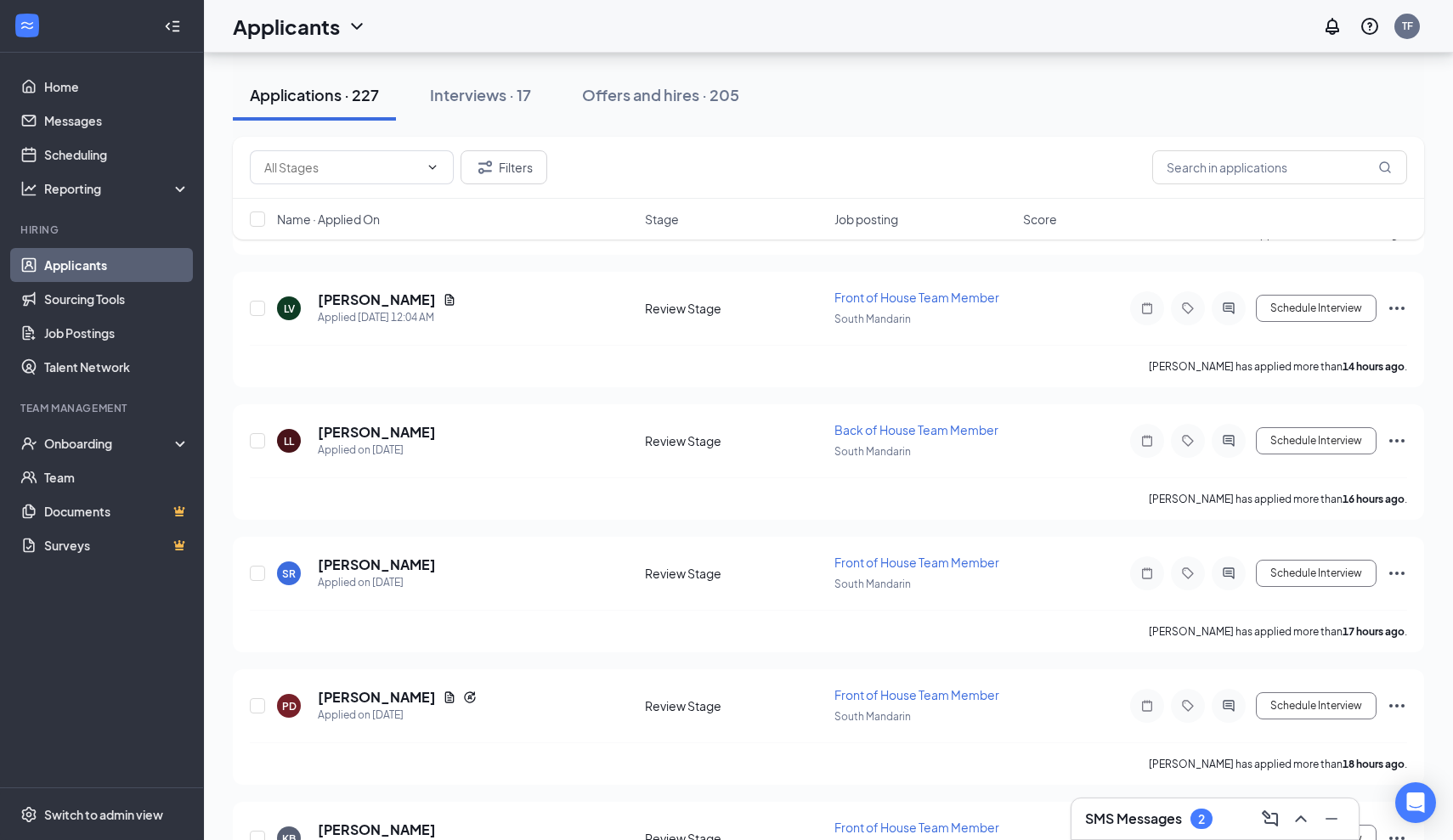
scroll to position [420, 0]
click at [414, 304] on h5 "[PERSON_NAME]" at bounding box center [377, 299] width 118 height 19
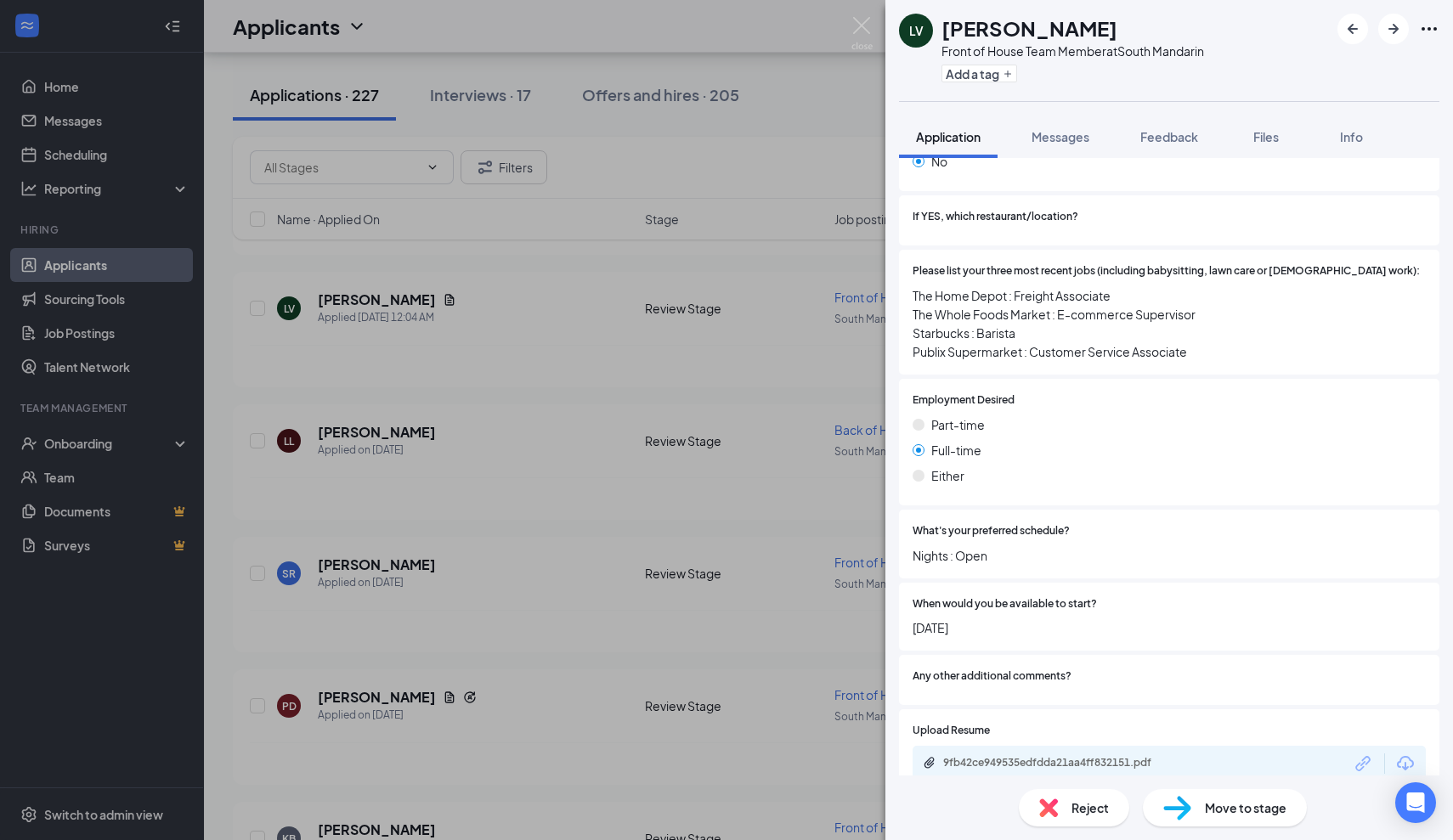
scroll to position [815, 0]
click at [1160, 757] on div "9fb42ce949535edfdda21aa4ff832151.pdf" at bounding box center [1061, 764] width 237 height 14
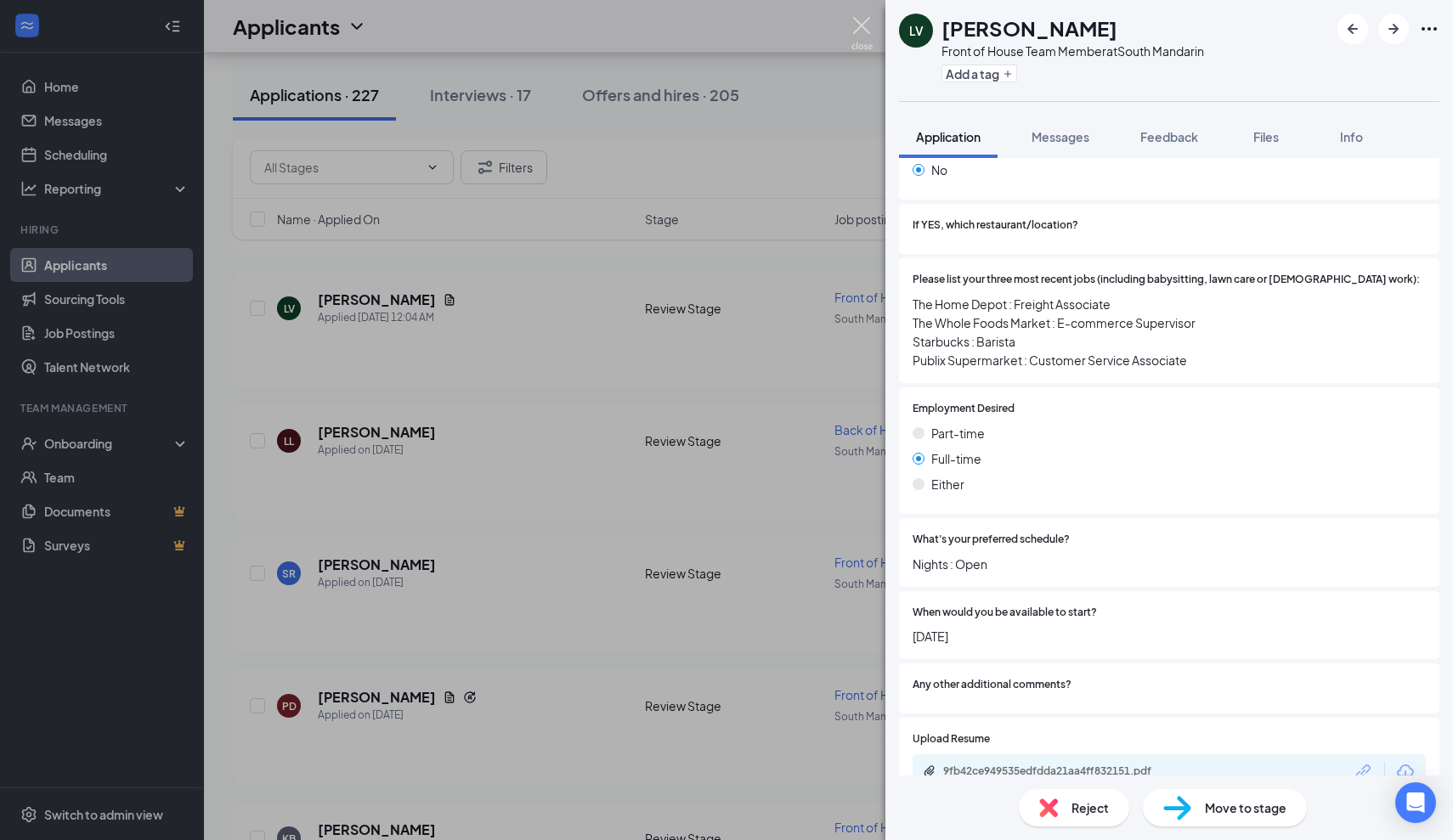
click at [862, 22] on img at bounding box center [862, 33] width 22 height 33
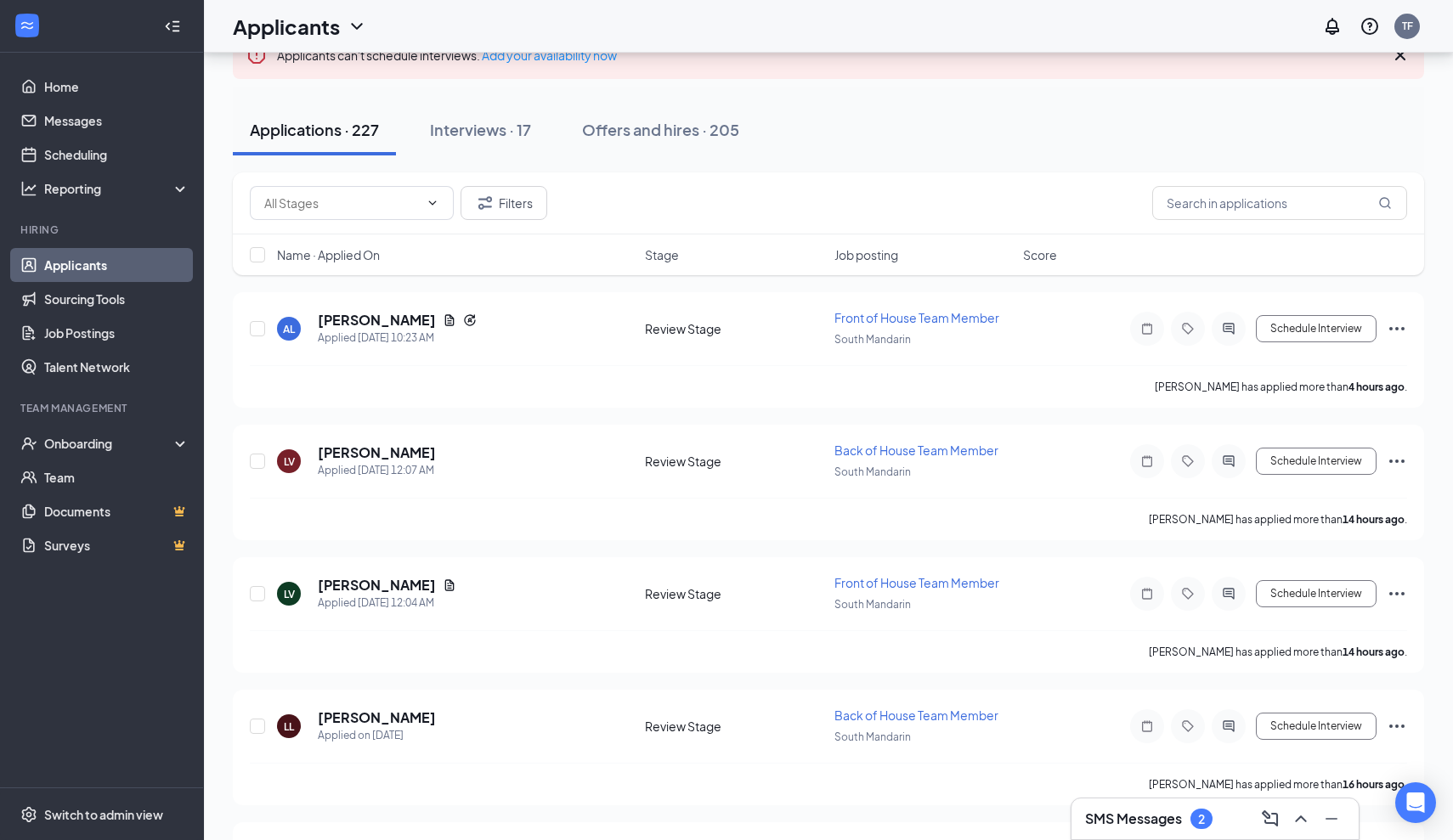
scroll to position [136, 0]
click at [369, 318] on h5 "[PERSON_NAME]" at bounding box center [377, 319] width 118 height 19
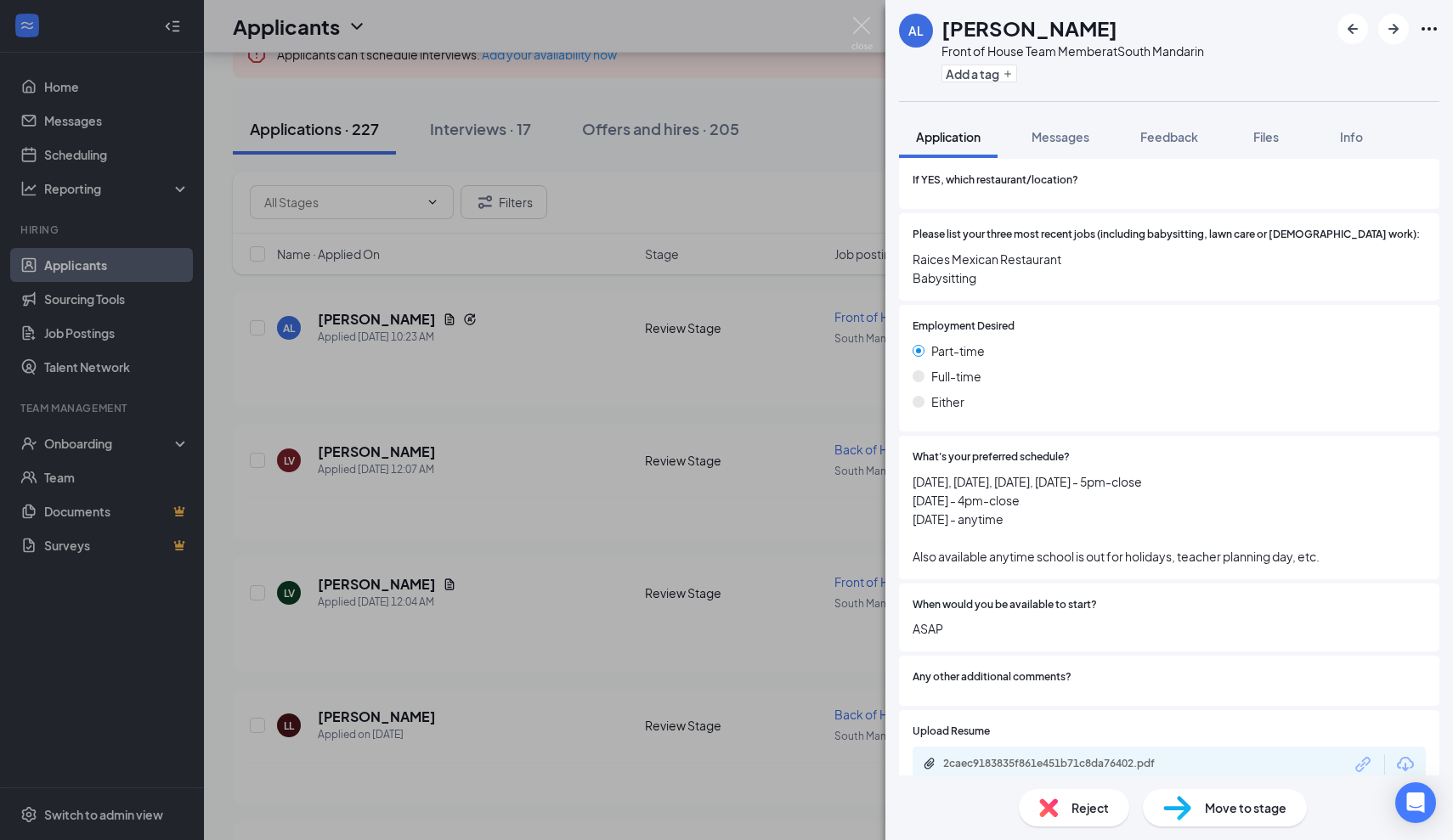
scroll to position [872, 0]
click at [1006, 757] on div "2caec9183835f861e451b71c8da76402.pdf" at bounding box center [1061, 764] width 237 height 14
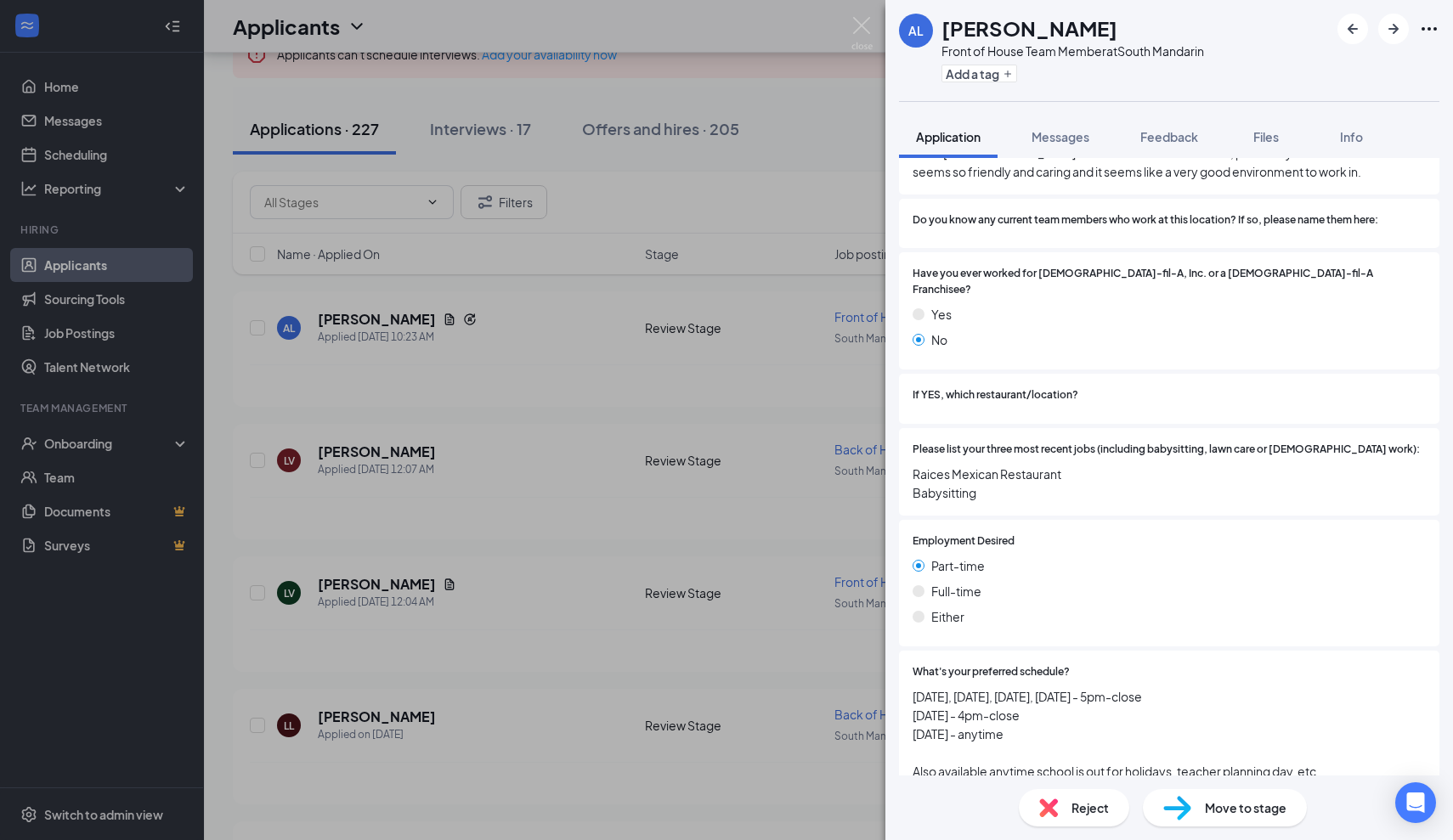
scroll to position [659, 0]
click at [856, 26] on img at bounding box center [862, 33] width 22 height 33
